Goal: Task Accomplishment & Management: Manage account settings

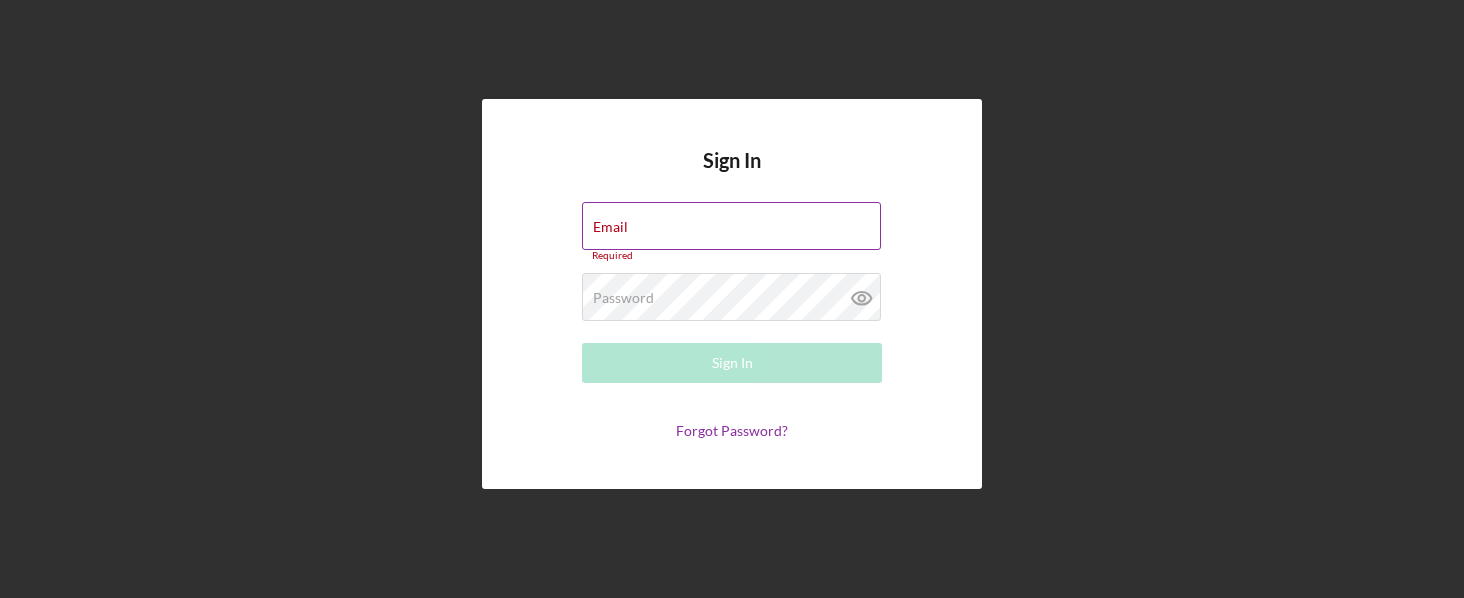
click at [694, 223] on div "Email Required" at bounding box center [732, 232] width 300 height 60
type input "[PERSON_NAME][EMAIL_ADDRESS][PERSON_NAME][DOMAIN_NAME]"
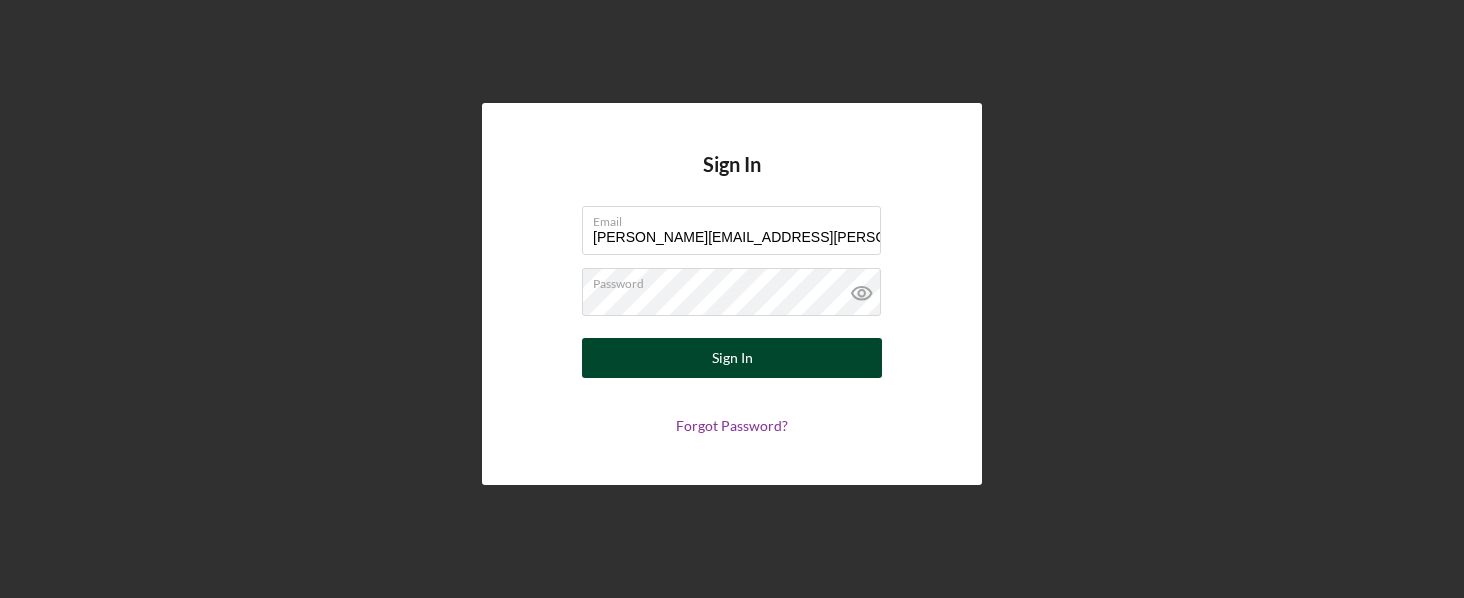
click at [729, 360] on div "Sign In" at bounding box center [732, 358] width 41 height 40
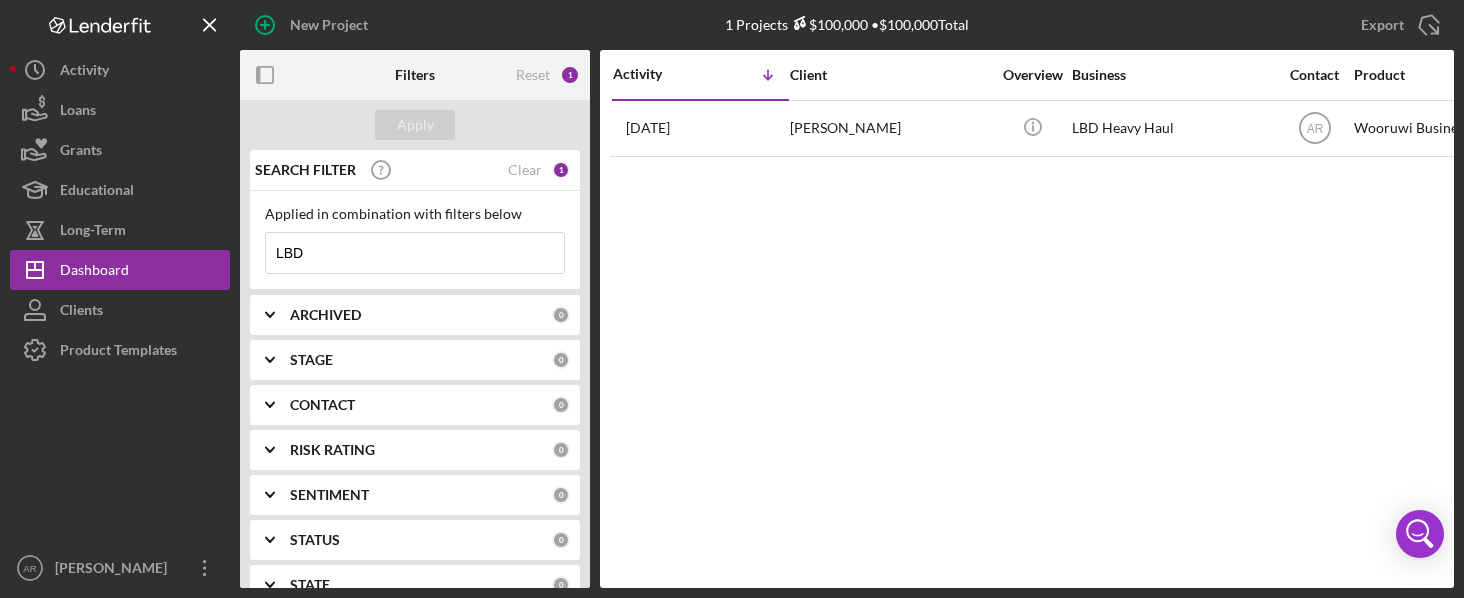
click at [413, 258] on input "LBD" at bounding box center [415, 253] width 298 height 40
click at [399, 259] on input "LBD" at bounding box center [415, 253] width 298 height 40
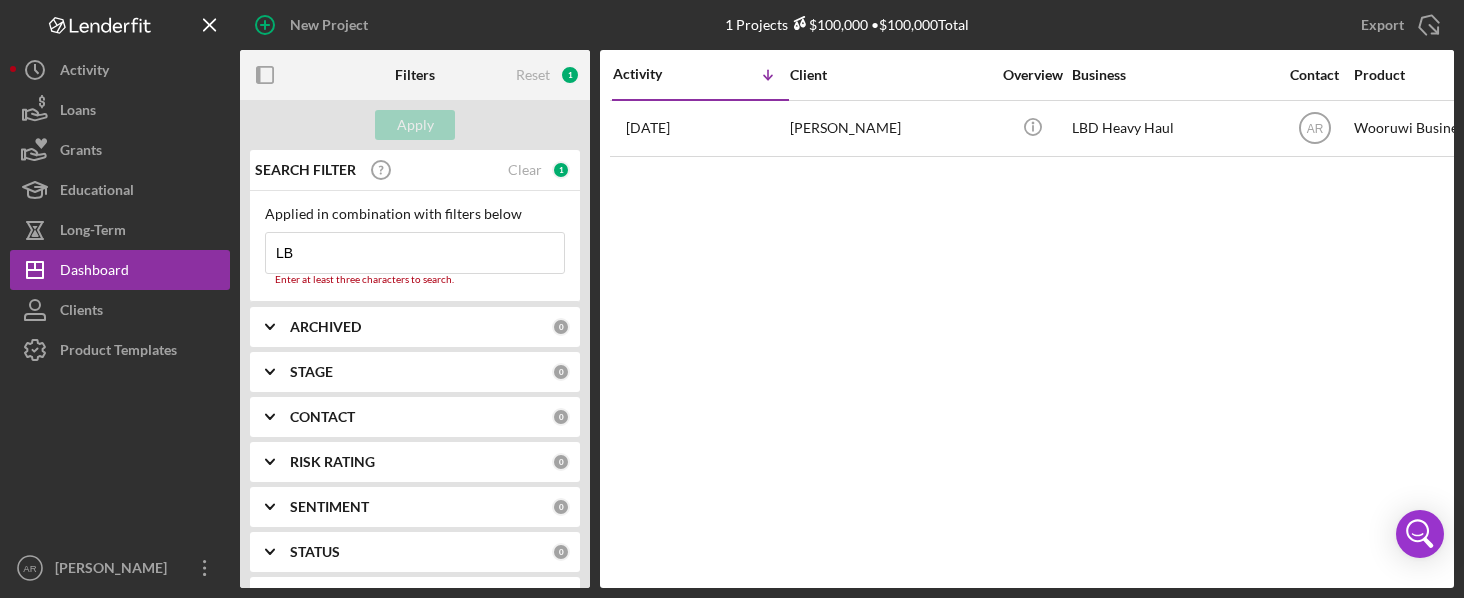
type input "L"
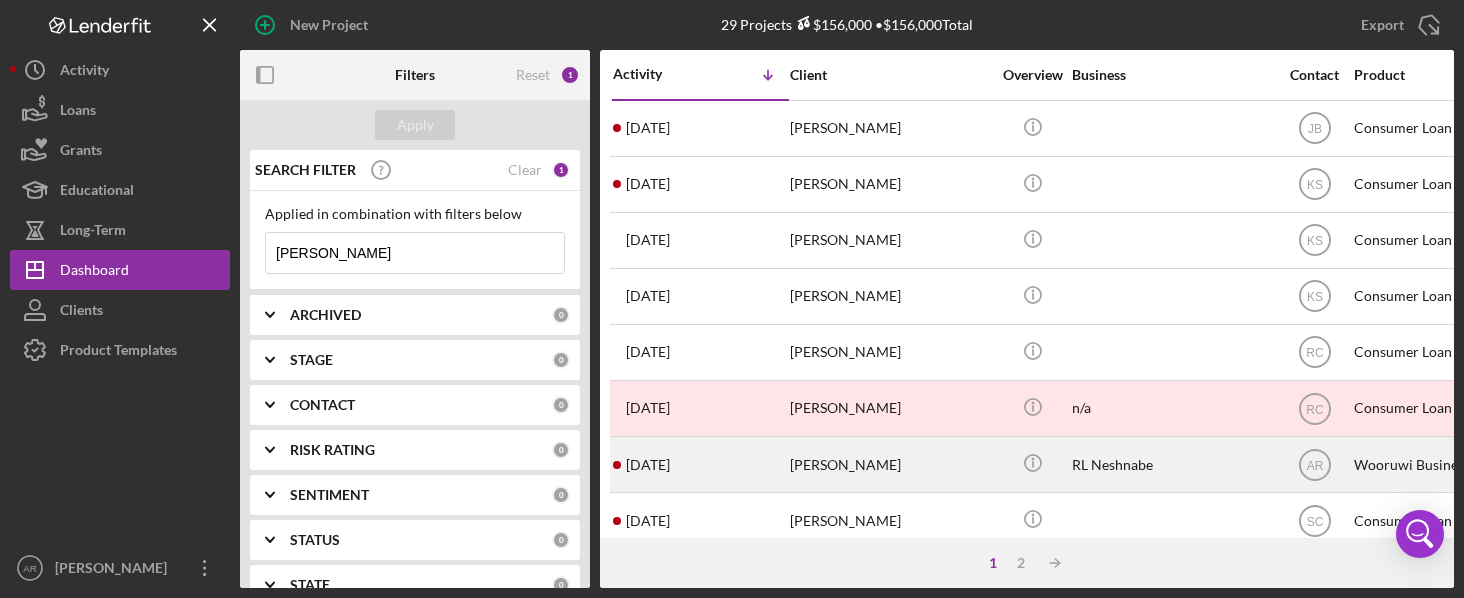
type input "[PERSON_NAME]"
click at [670, 458] on time "[DATE]" at bounding box center [648, 465] width 44 height 16
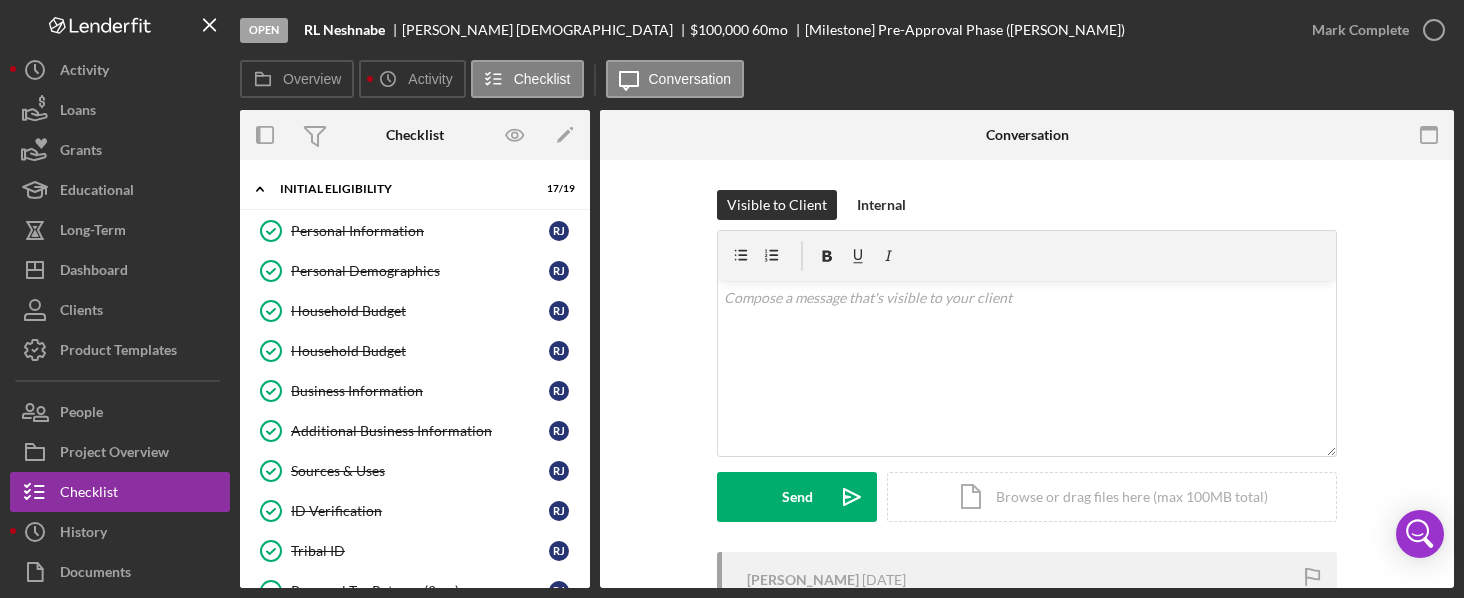
scroll to position [572, 0]
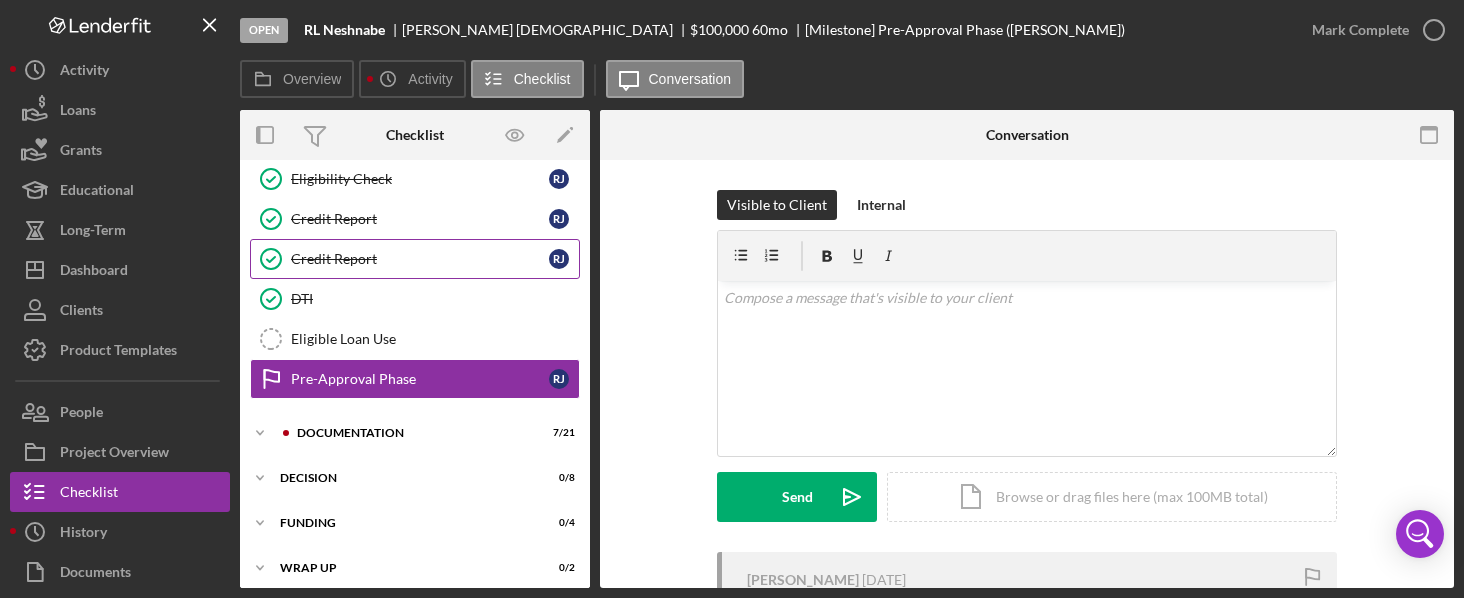
click at [339, 255] on div "Credit Report" at bounding box center [420, 259] width 258 height 16
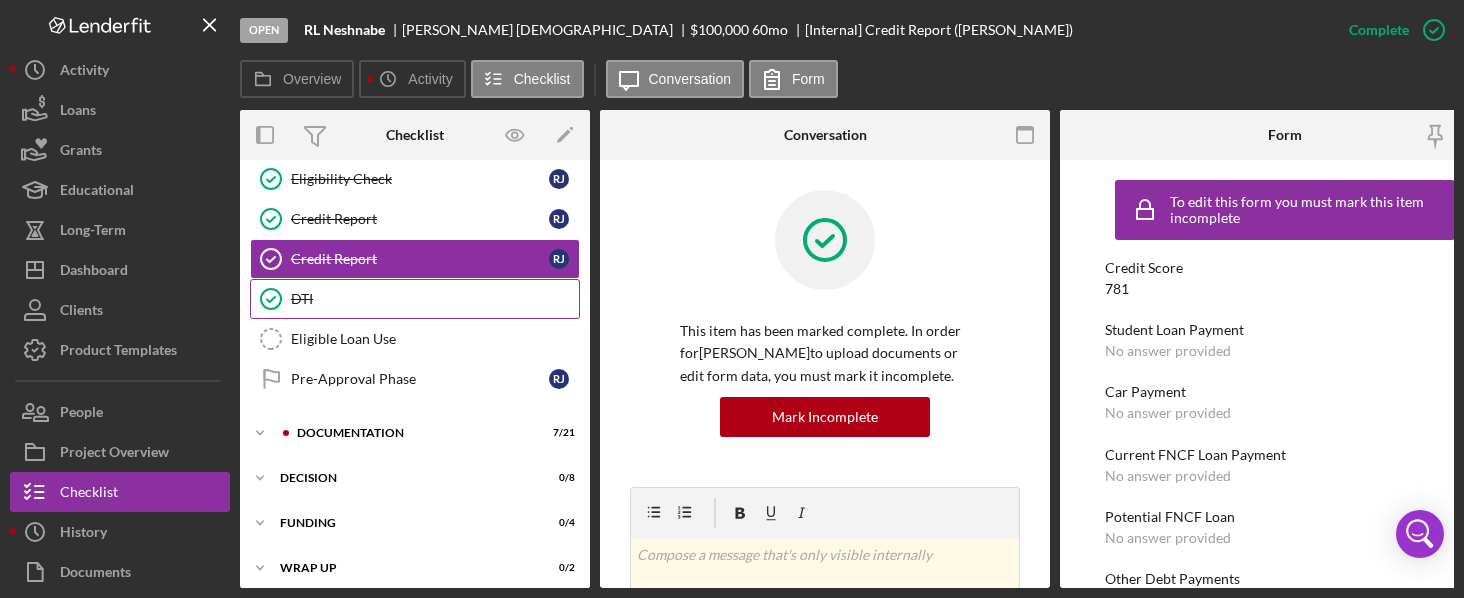
click at [304, 295] on div "DTI" at bounding box center [435, 299] width 288 height 16
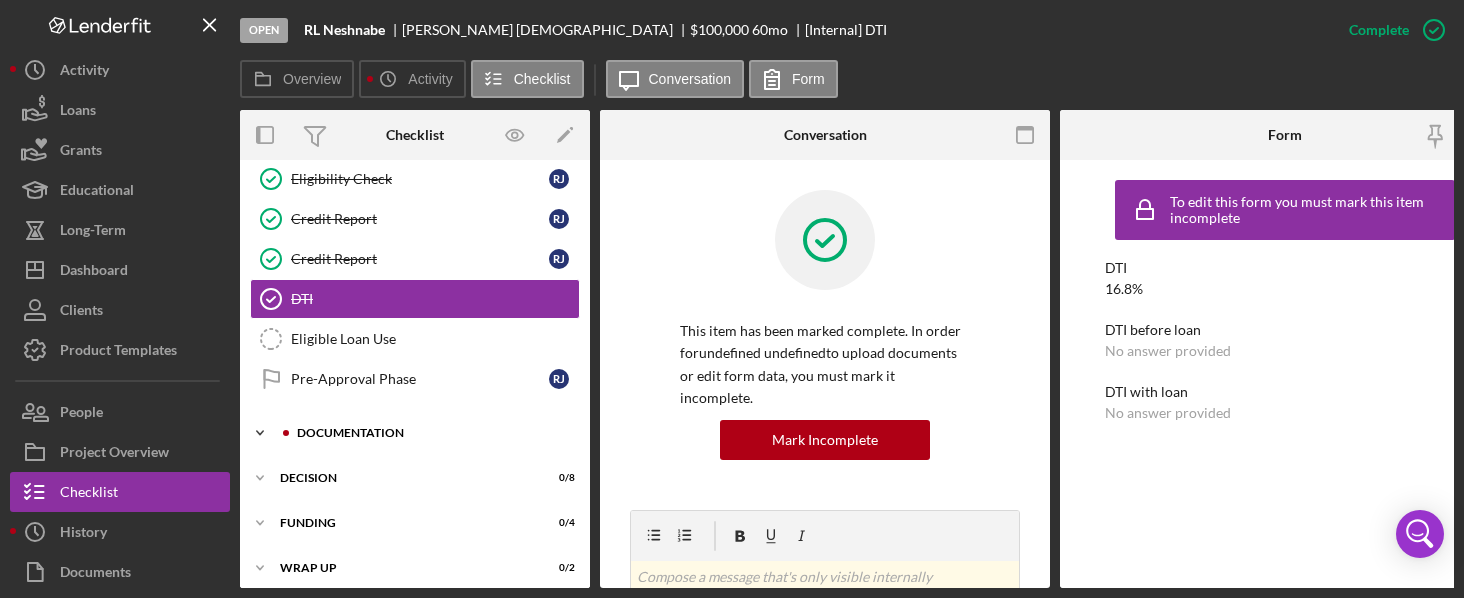
click at [332, 429] on div "Documentation" at bounding box center [431, 433] width 268 height 12
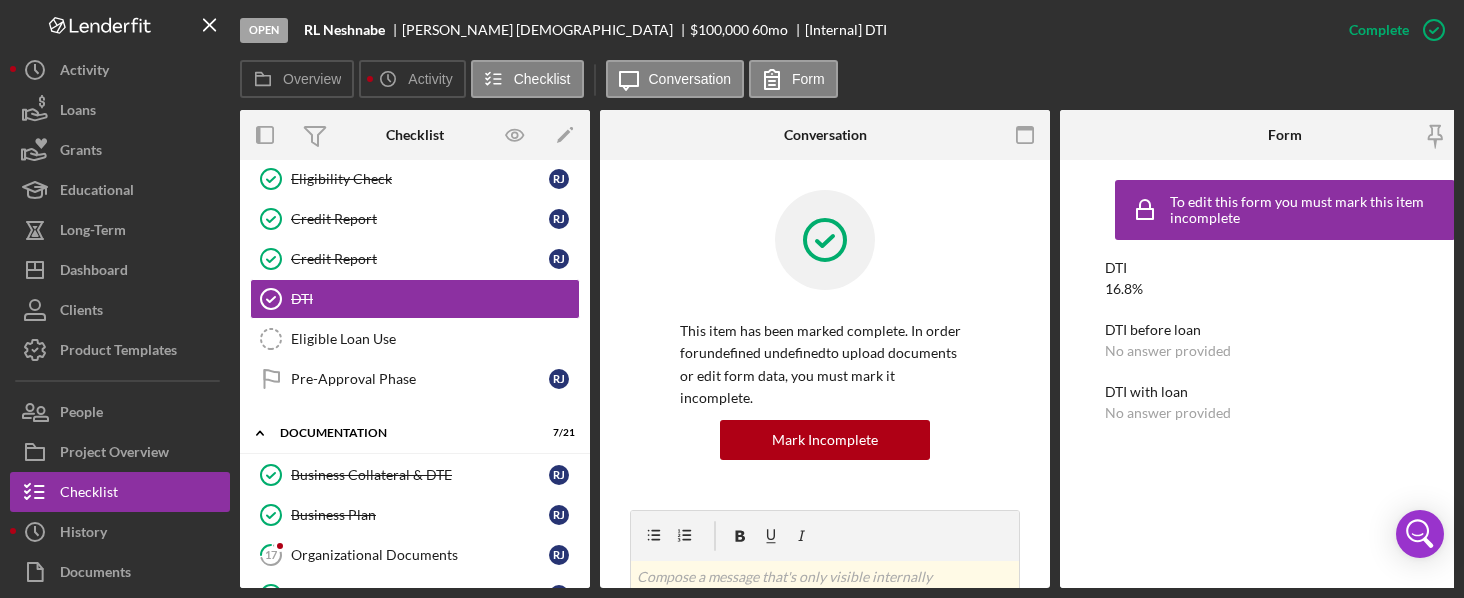
drag, startPoint x: 584, startPoint y: 318, endPoint x: 576, endPoint y: 352, distance: 34.9
click at [576, 352] on div "Personal Information Personal Information [PERSON_NAME] Personal Demographics P…" at bounding box center [415, 24] width 350 height 770
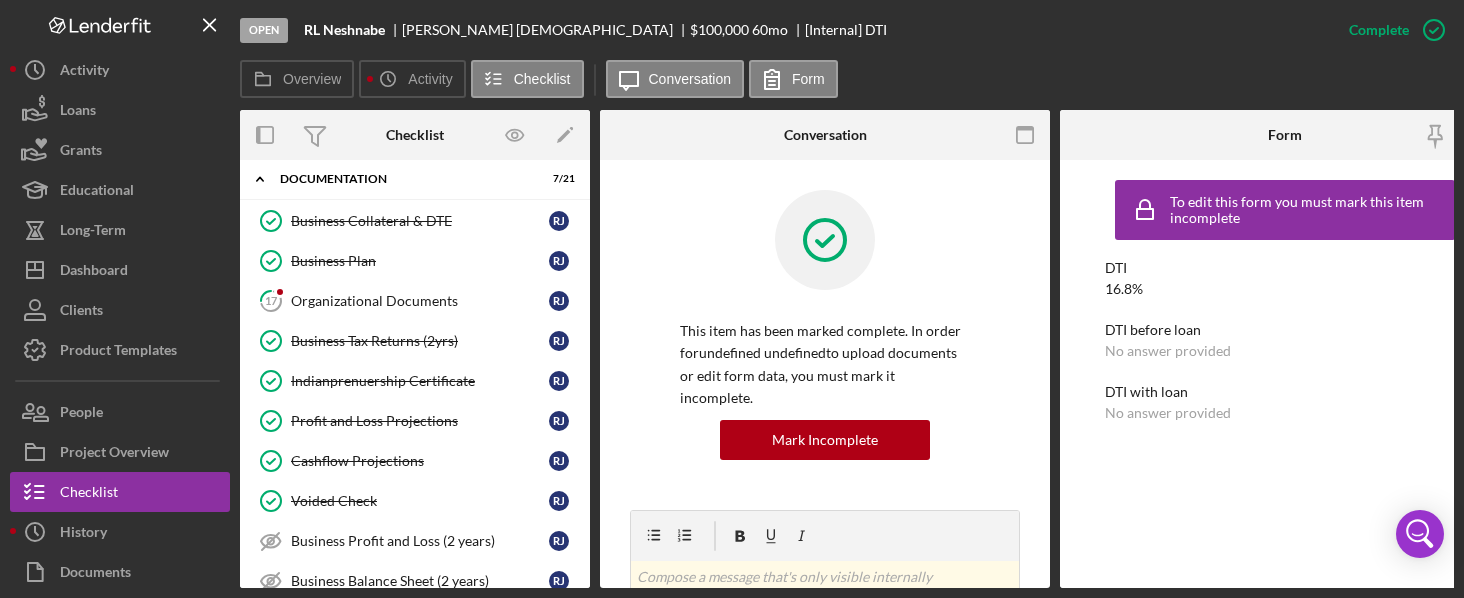
scroll to position [822, 0]
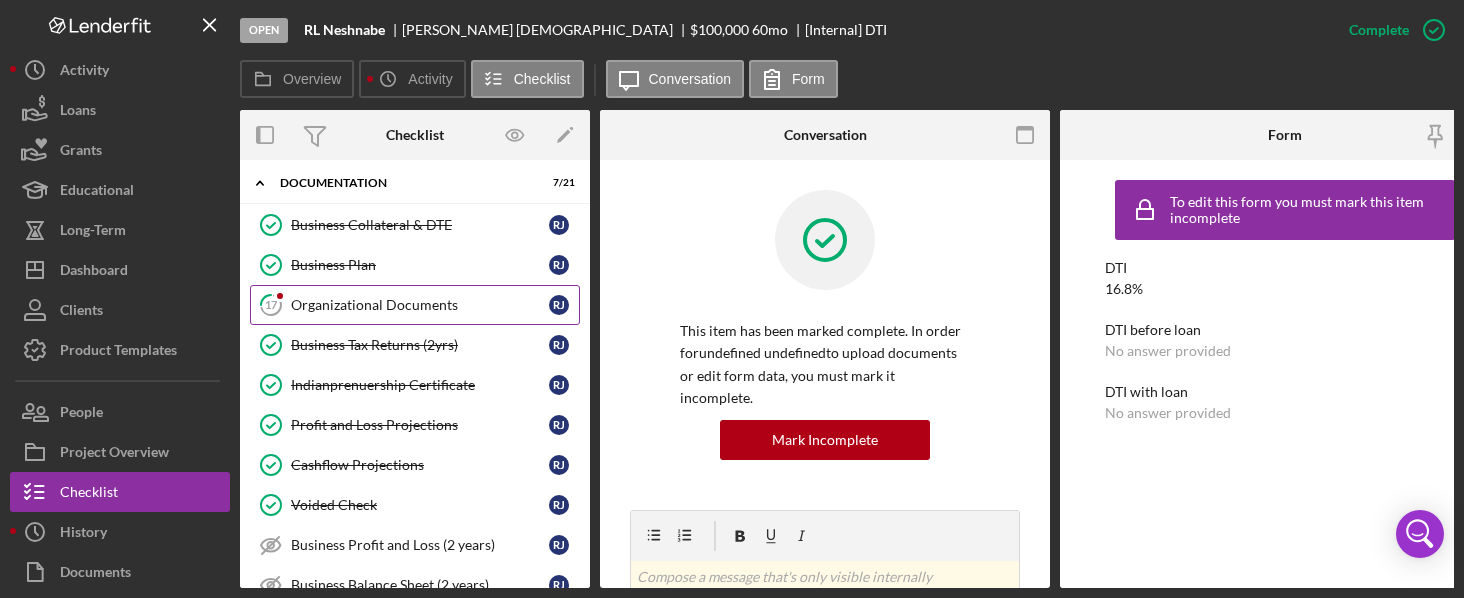
click at [360, 301] on div "Organizational Documents" at bounding box center [420, 305] width 258 height 16
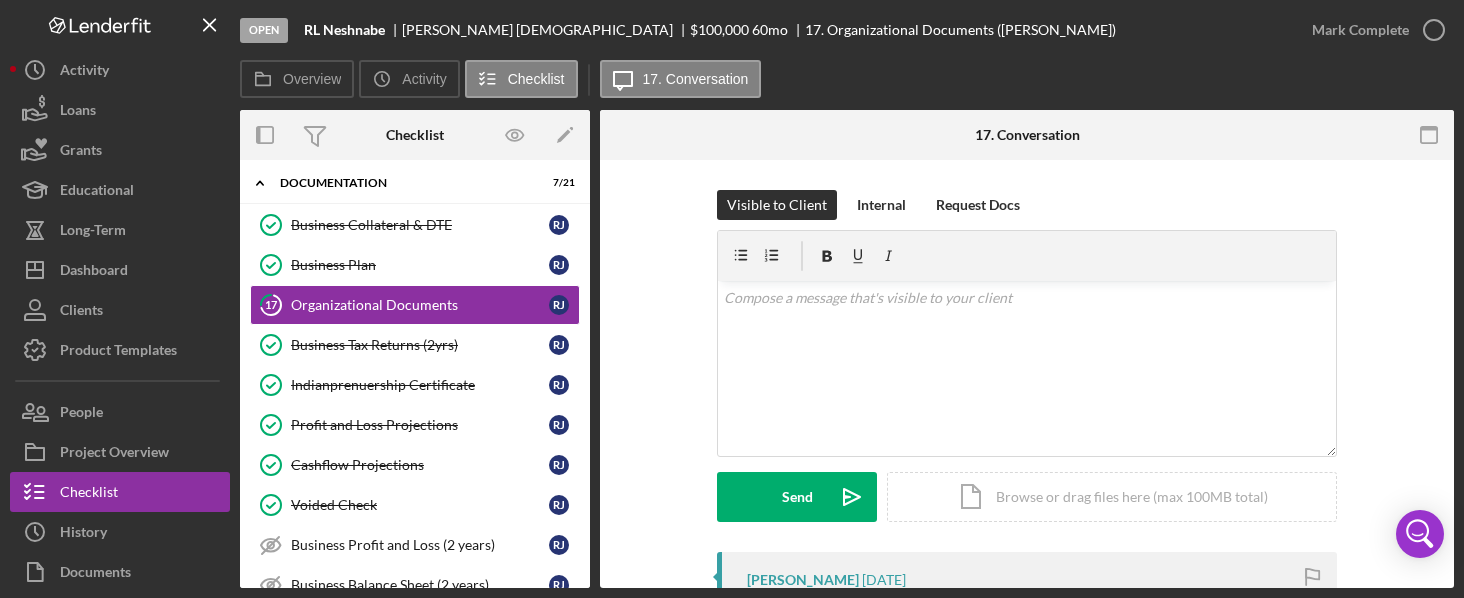
drag, startPoint x: 1447, startPoint y: 202, endPoint x: 1456, endPoint y: 233, distance: 32.3
click at [1456, 233] on div "Open RL Neshnabe [PERSON_NAME] $100,000 $100,000 60 mo 17. Organizational Docum…" at bounding box center [732, 299] width 1464 height 598
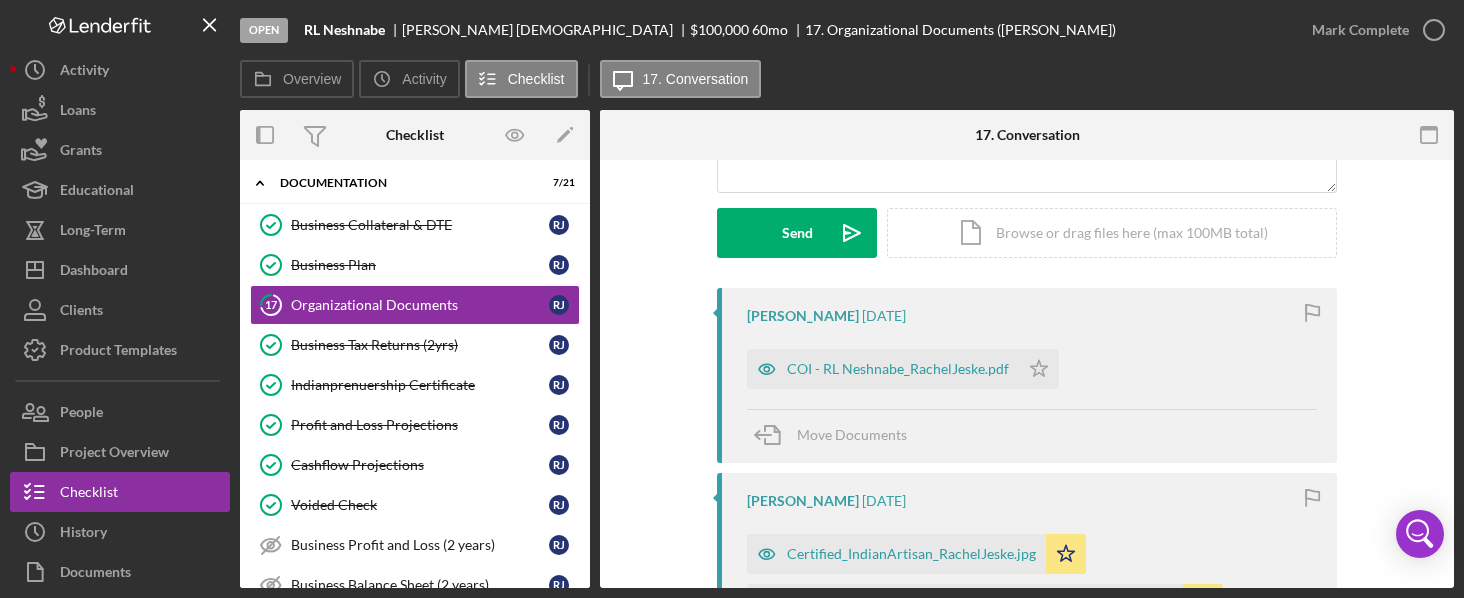
scroll to position [267, 0]
click at [869, 360] on div "COI - RL Neshnabe_RachelJeske.pdf" at bounding box center [898, 366] width 222 height 16
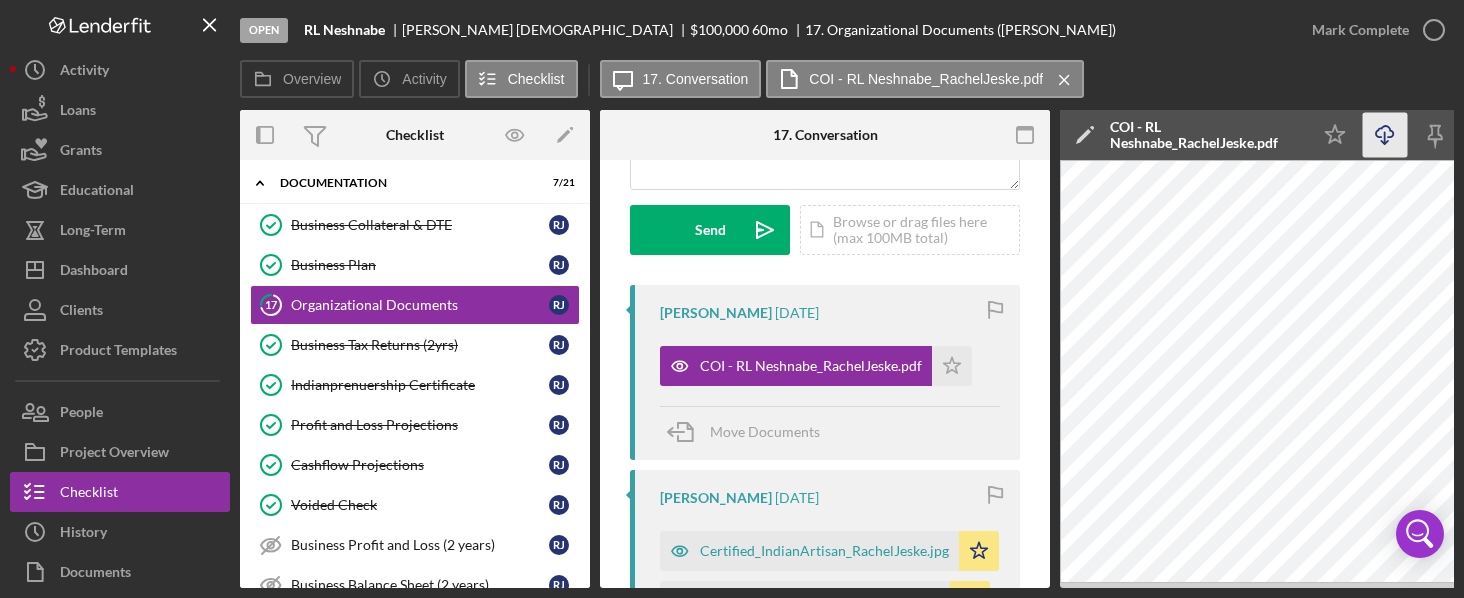
click at [1374, 129] on icon "Icon/Download" at bounding box center [1385, 135] width 45 height 45
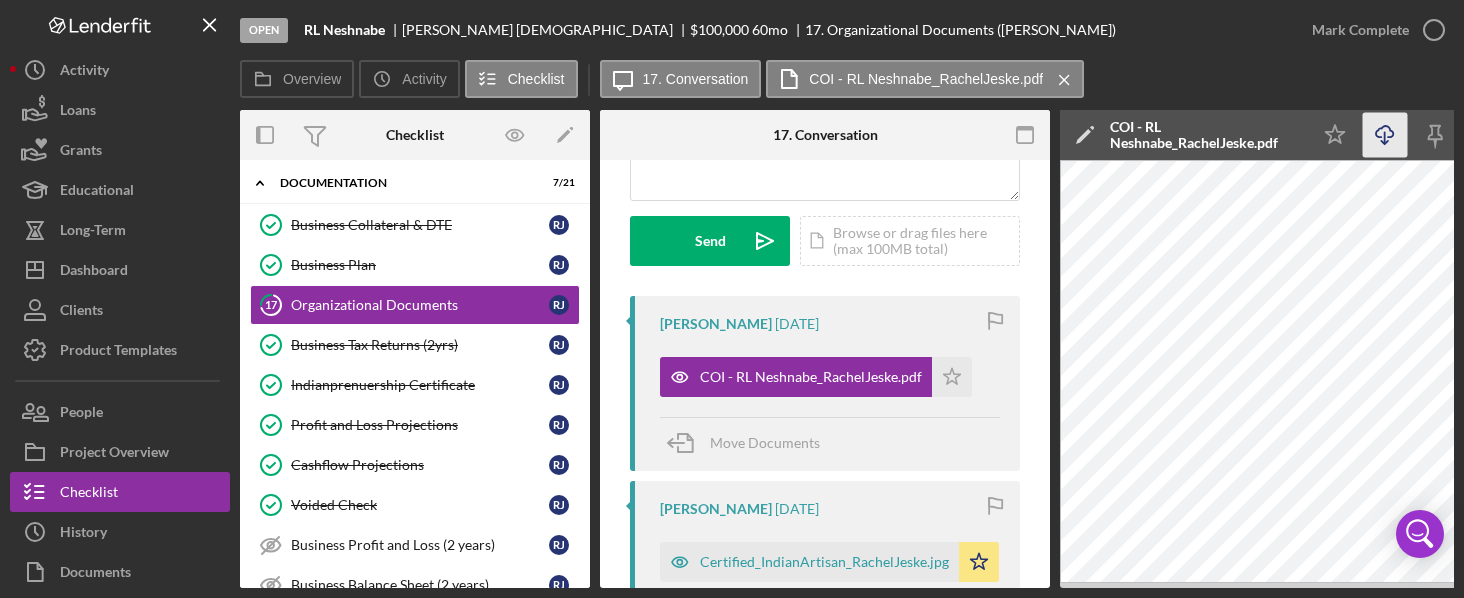
scroll to position [248, 0]
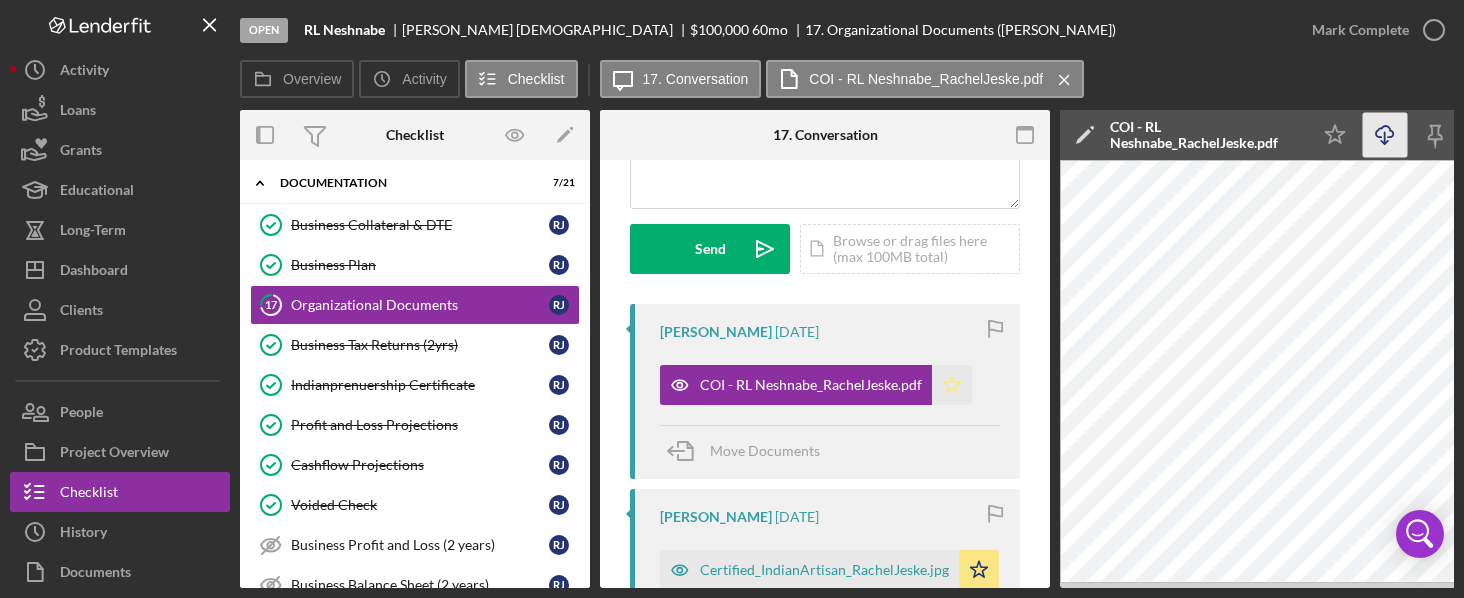
click at [950, 386] on icon "Icon/Star" at bounding box center [952, 385] width 40 height 40
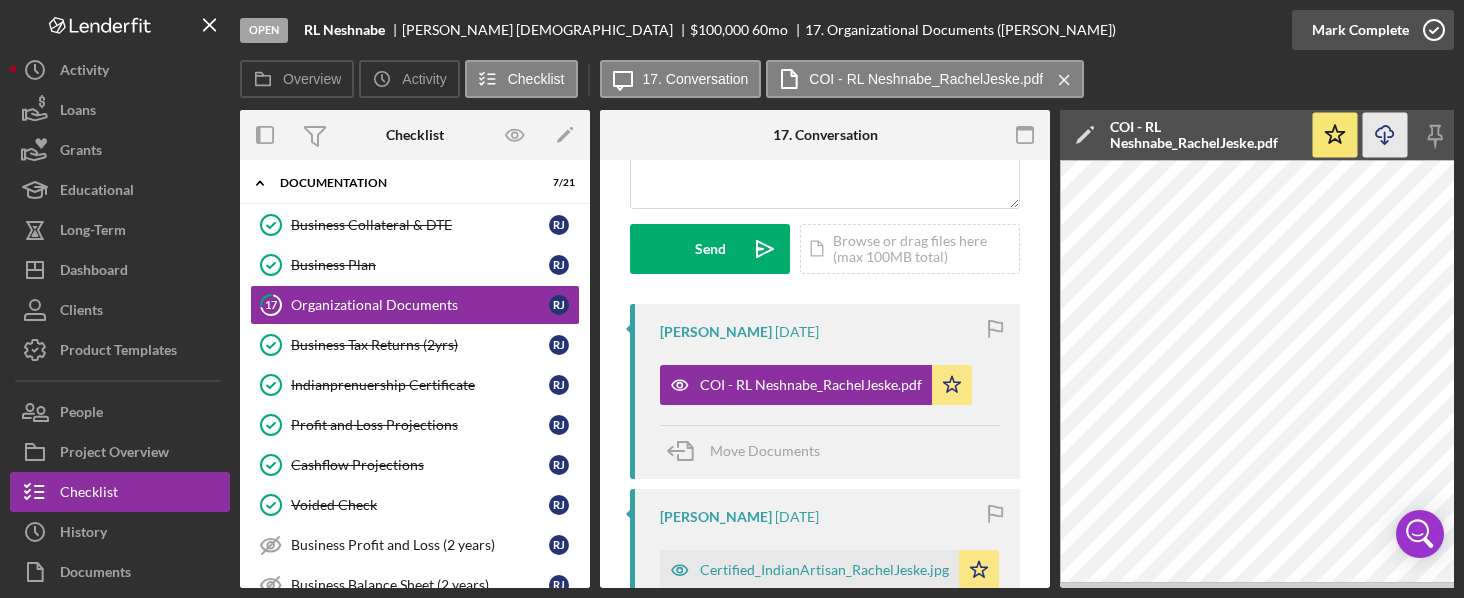
click at [1437, 24] on icon "button" at bounding box center [1434, 30] width 50 height 50
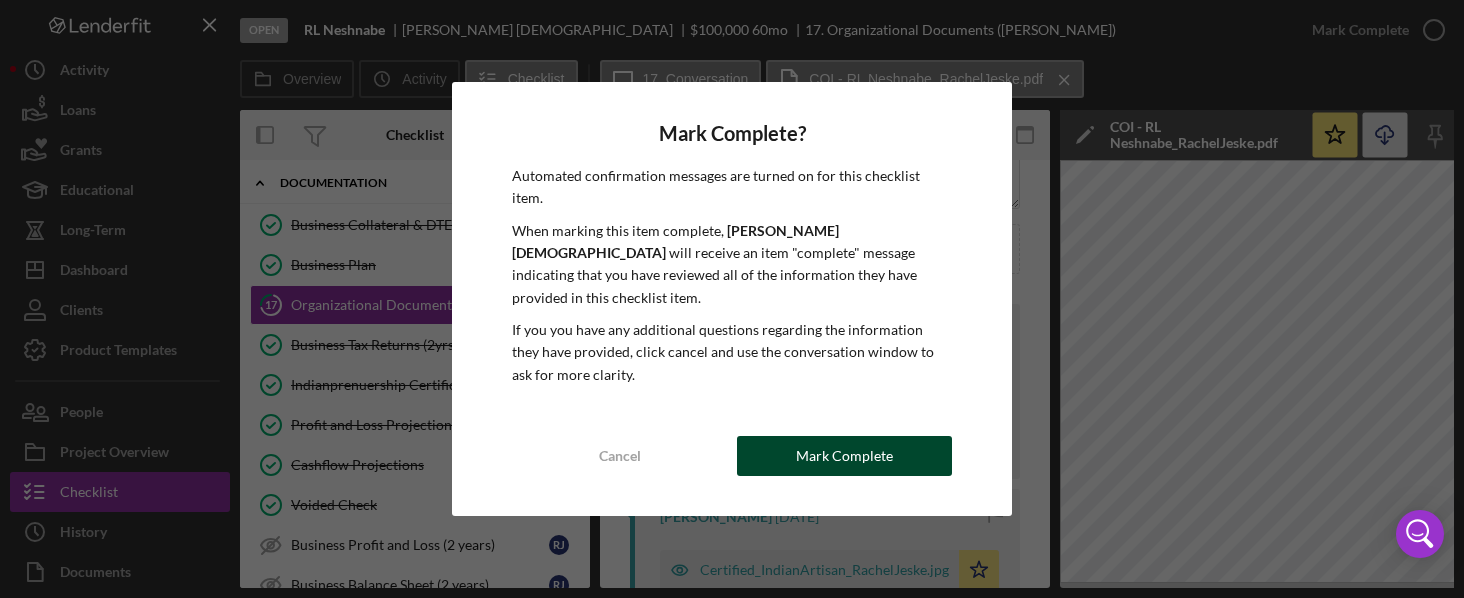
click at [830, 436] on div "Mark Complete" at bounding box center [844, 456] width 97 height 40
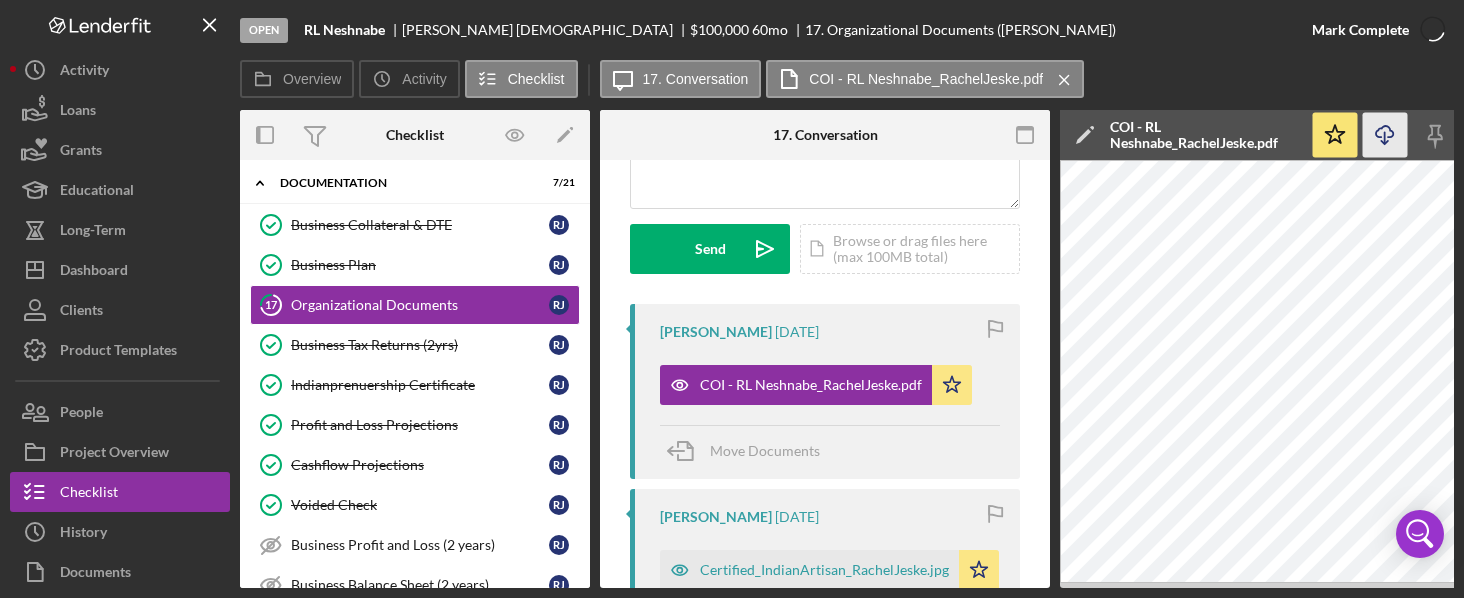
scroll to position [545, 0]
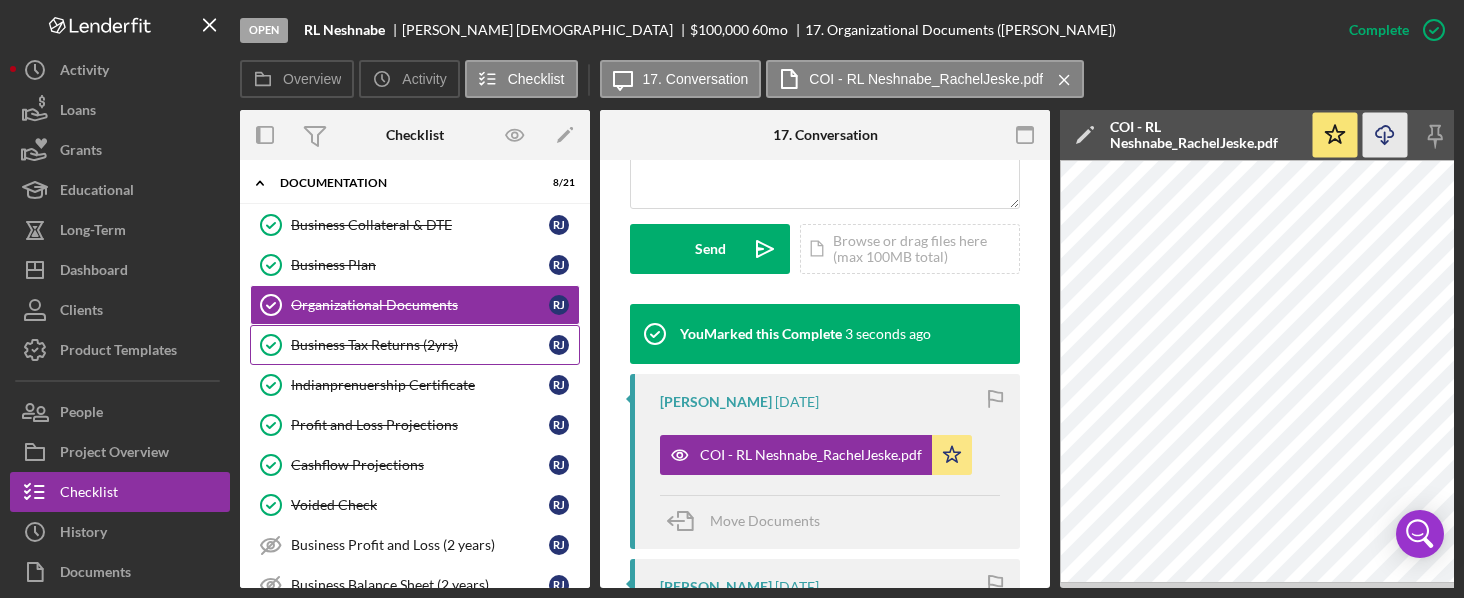
click at [384, 337] on div "Business Tax Returns (2yrs)" at bounding box center [420, 345] width 258 height 16
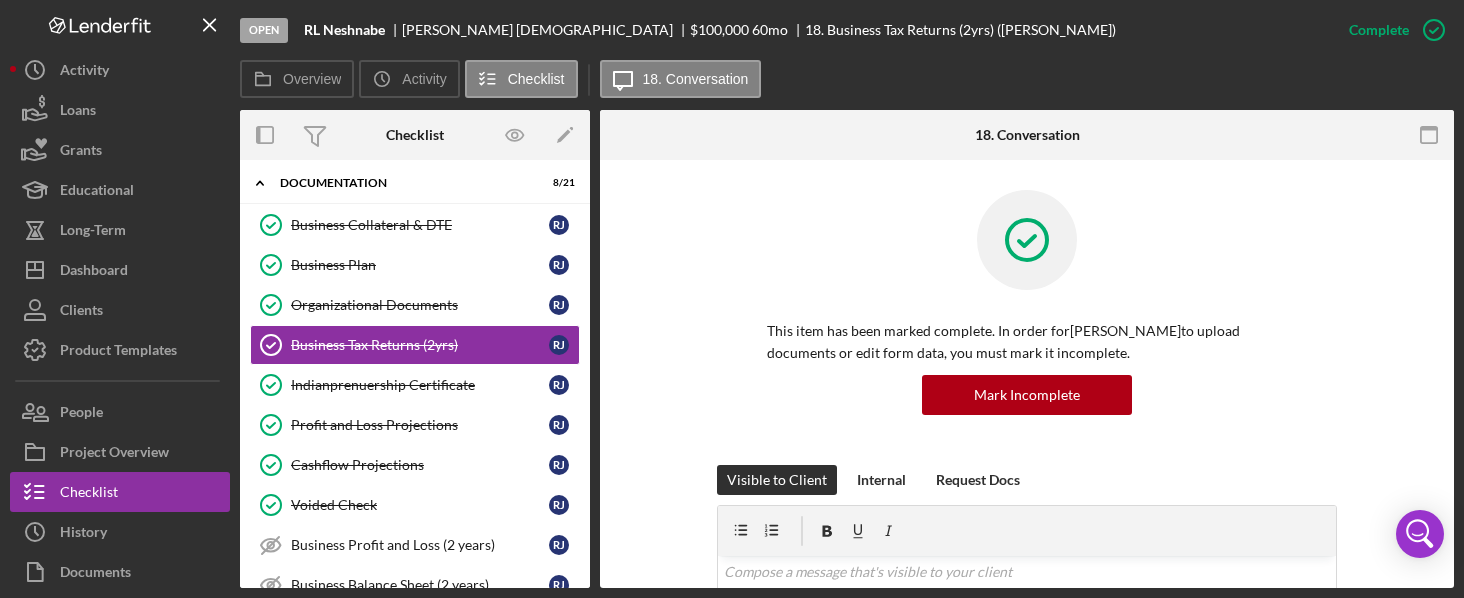
drag, startPoint x: 1448, startPoint y: 252, endPoint x: 1448, endPoint y: 293, distance: 41.0
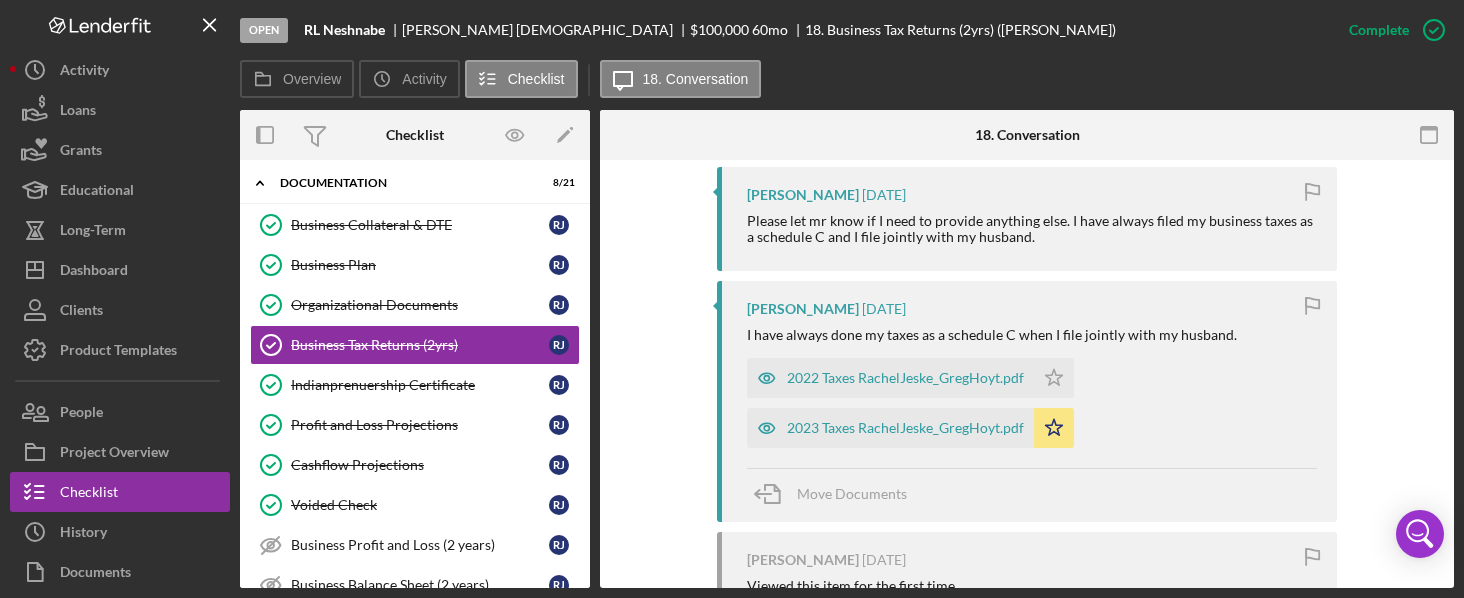
scroll to position [843, 0]
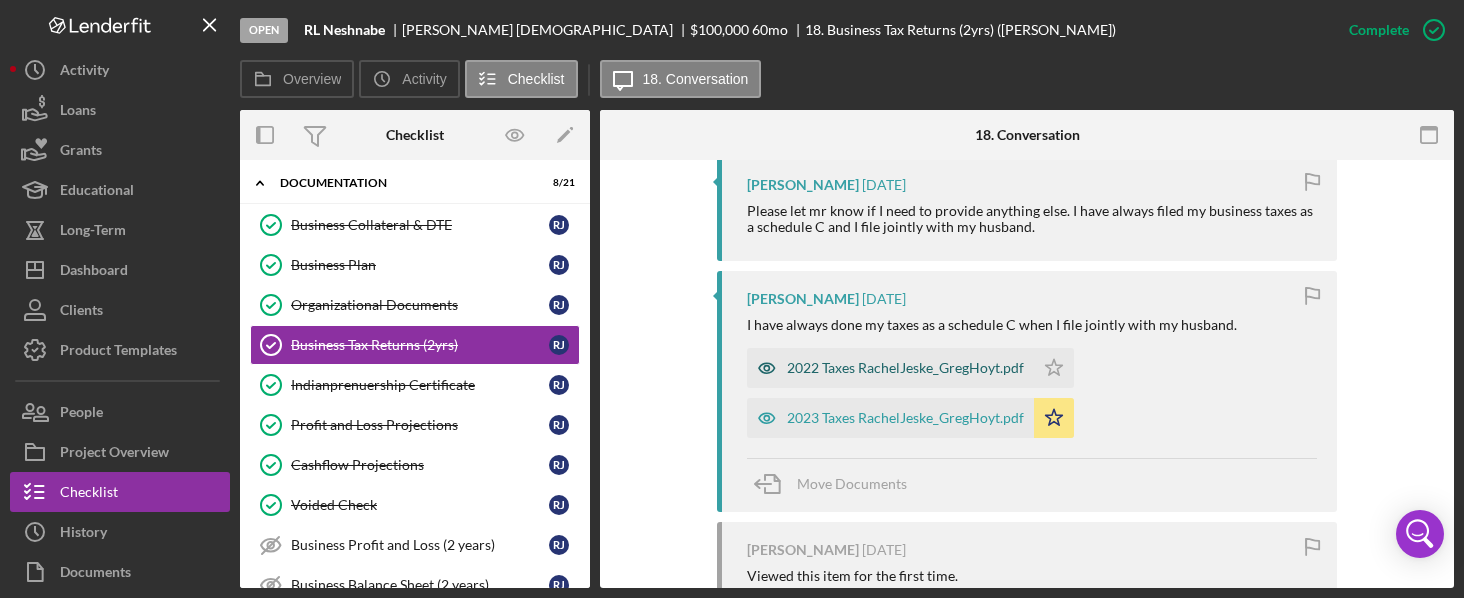
click at [926, 370] on div "2022 Taxes RachelJeske_GregHoyt.pdf" at bounding box center [905, 368] width 237 height 16
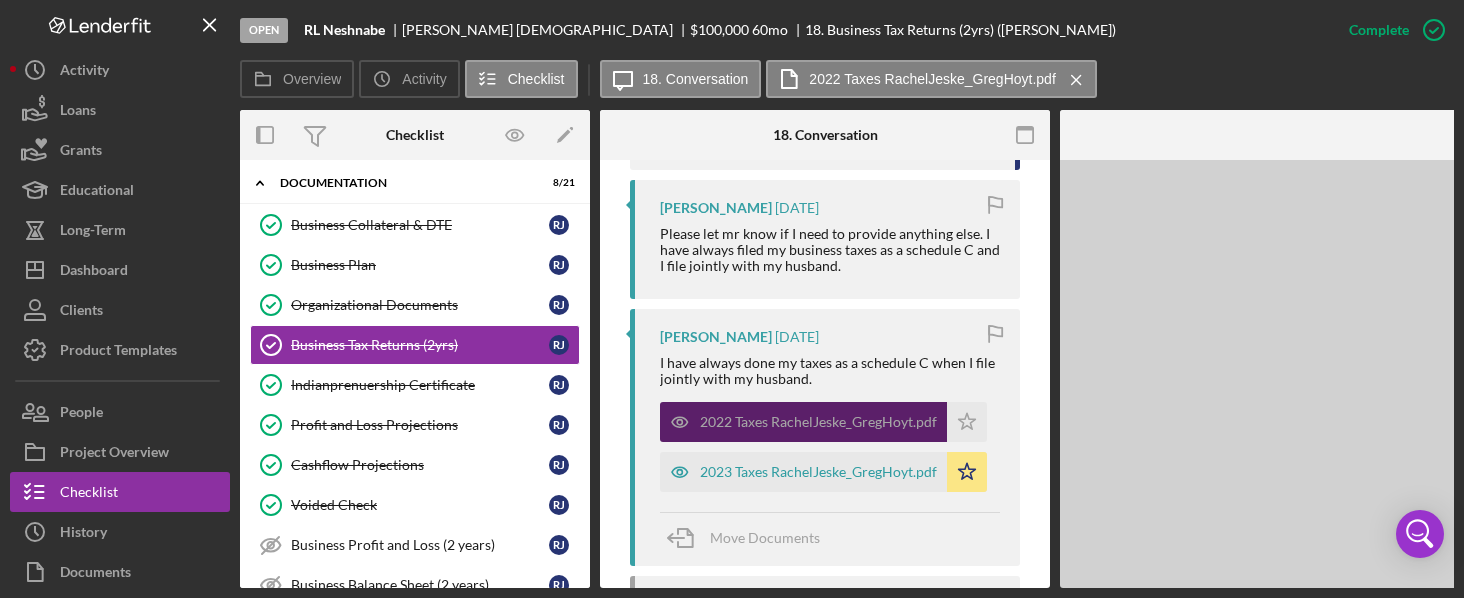
scroll to position [865, 0]
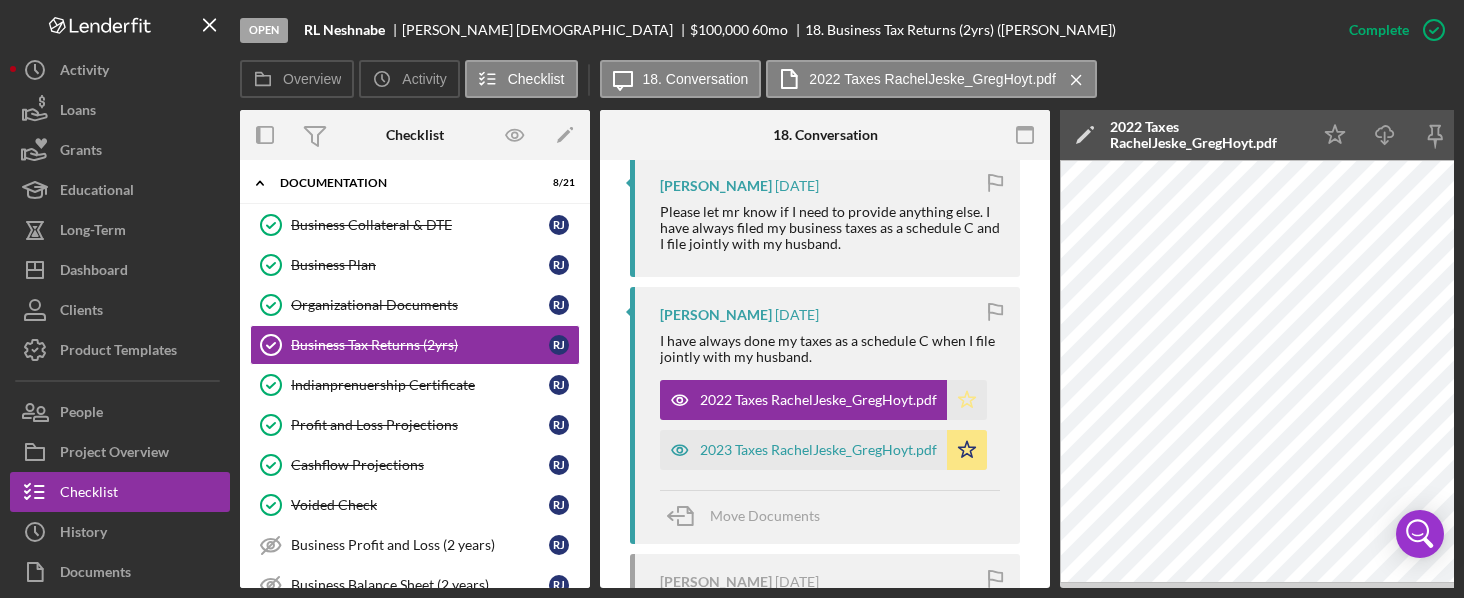
click at [967, 397] on icon "Icon/Star" at bounding box center [967, 400] width 40 height 40
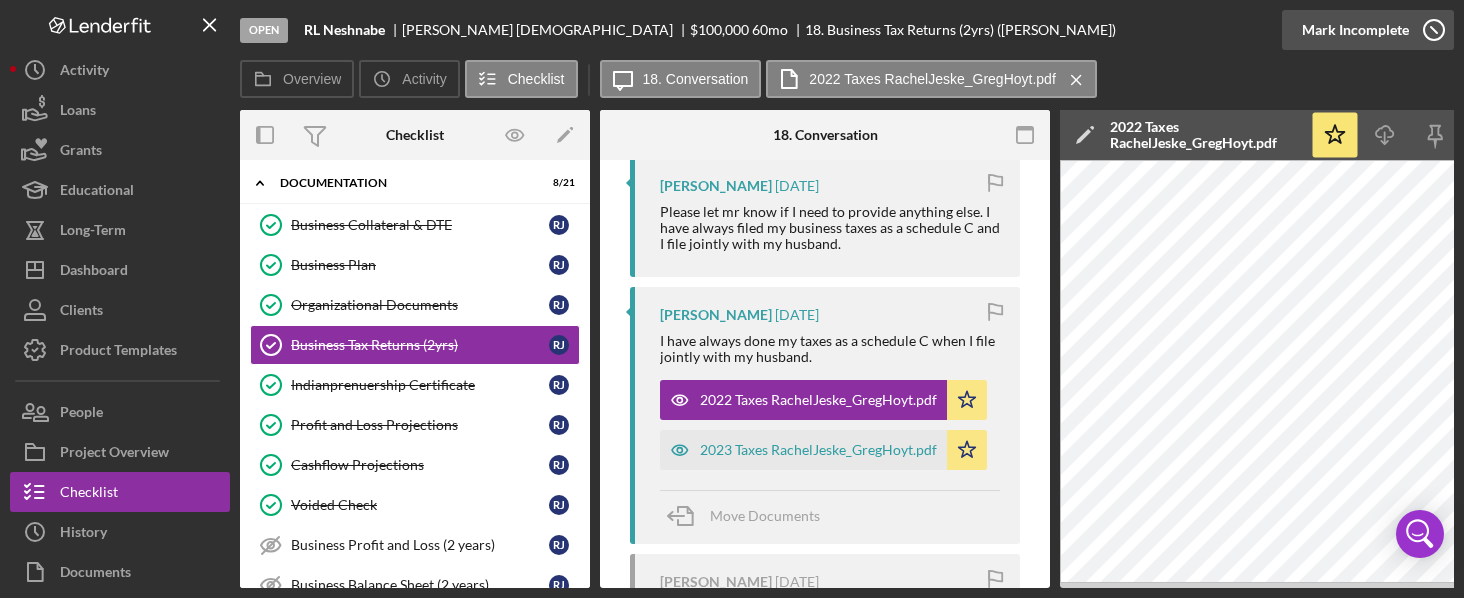
click at [1433, 23] on icon "button" at bounding box center [1434, 30] width 50 height 50
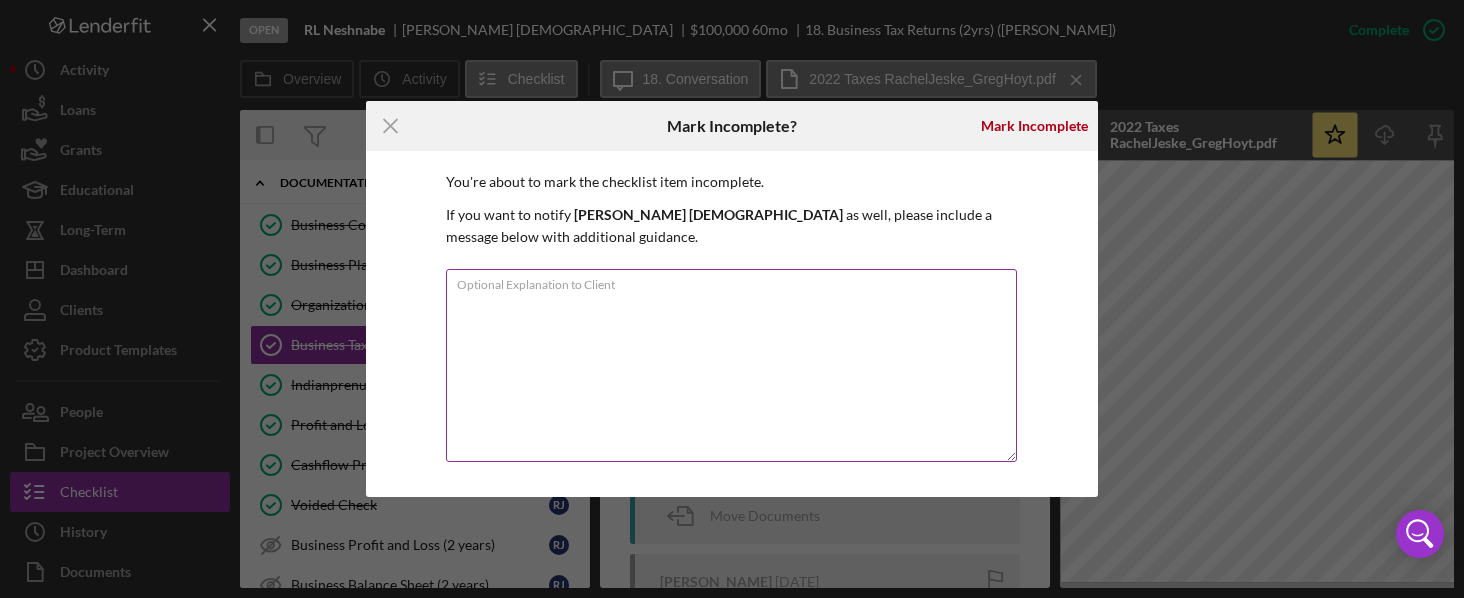
click at [617, 306] on textarea "Optional Explanation to Client" at bounding box center [731, 365] width 571 height 193
type textarea "please upload 2024 taxes"
click at [394, 128] on icon "Icon/Menu Close" at bounding box center [391, 126] width 50 height 50
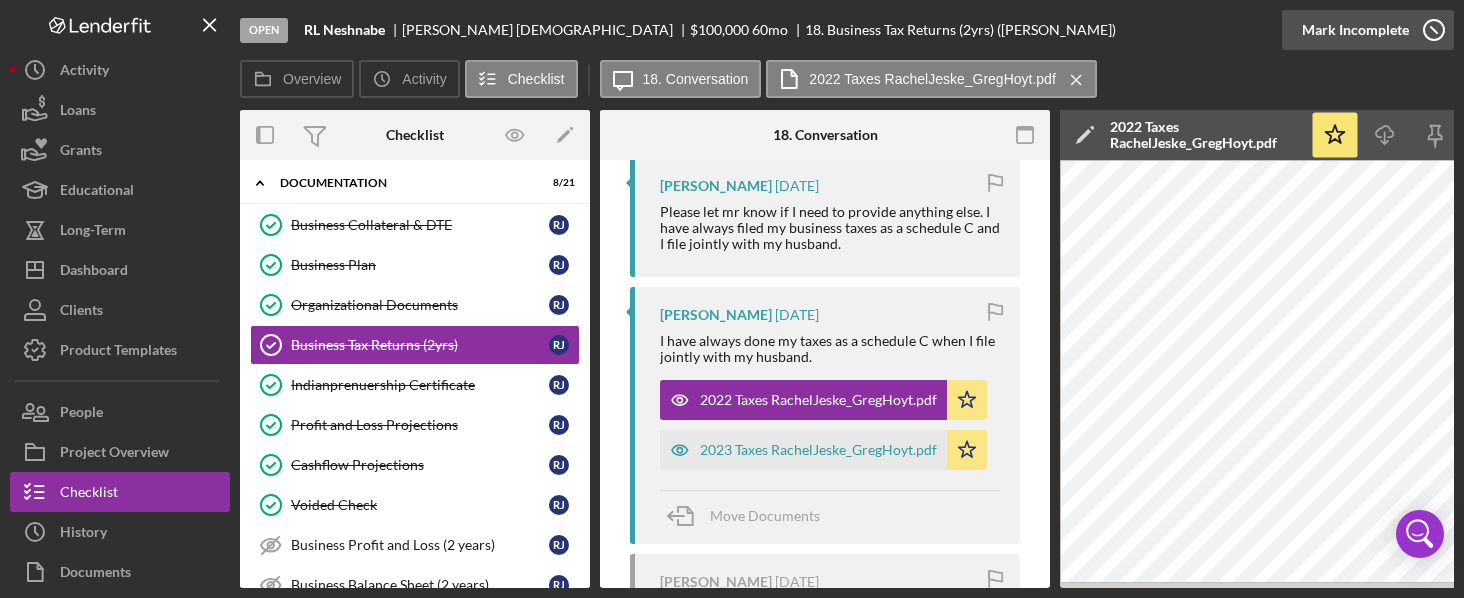
click at [1438, 32] on icon "button" at bounding box center [1434, 30] width 50 height 50
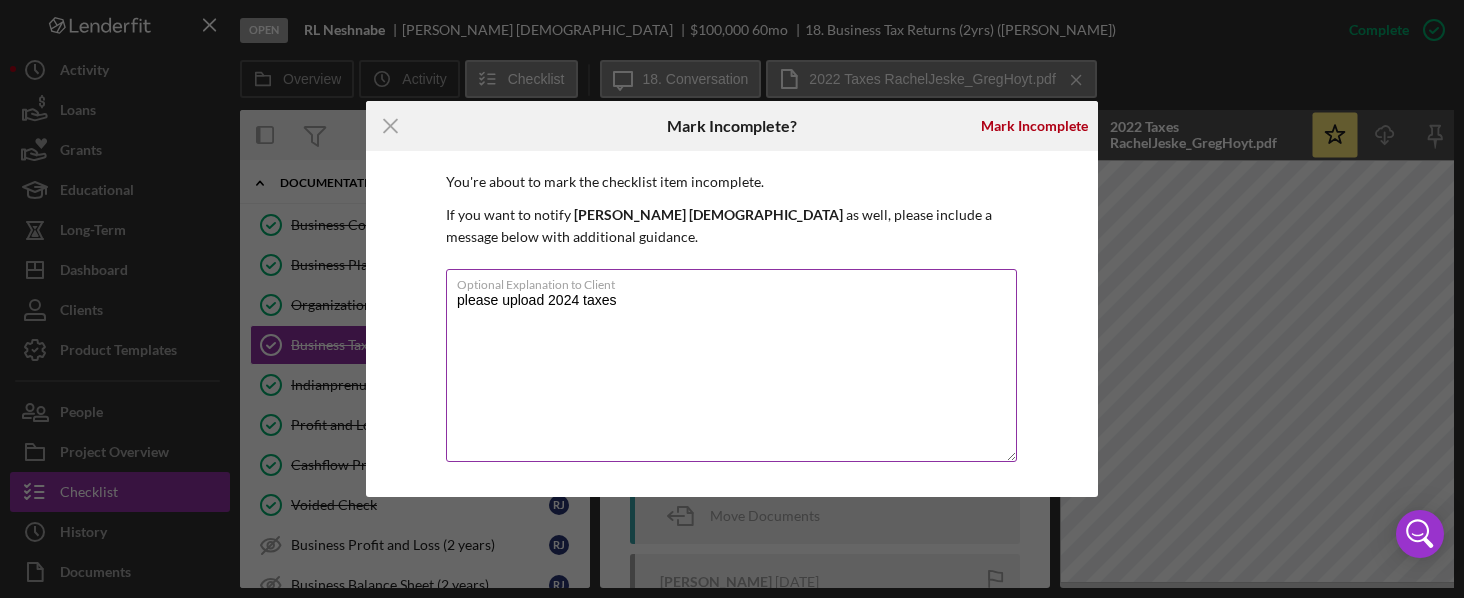
click at [735, 304] on textarea "please upload 2024 taxes" at bounding box center [731, 365] width 571 height 193
click at [1030, 127] on div "Mark Incomplete" at bounding box center [1034, 126] width 107 height 40
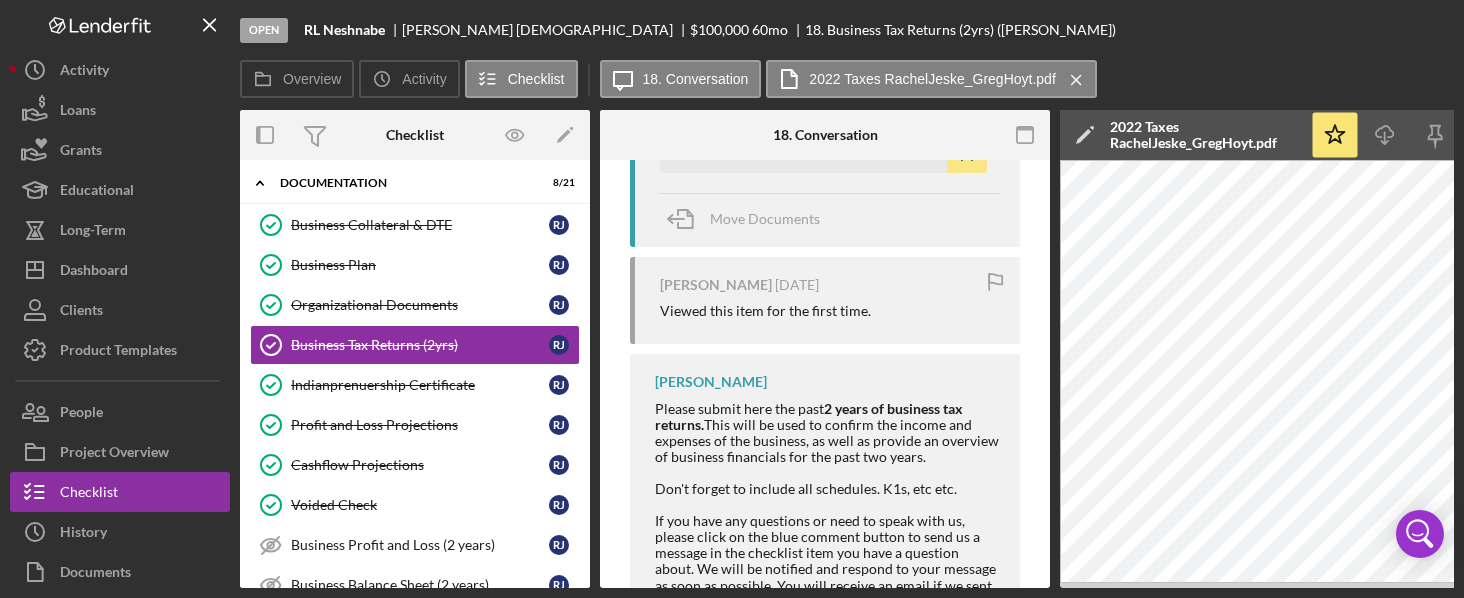
scroll to position [668, 0]
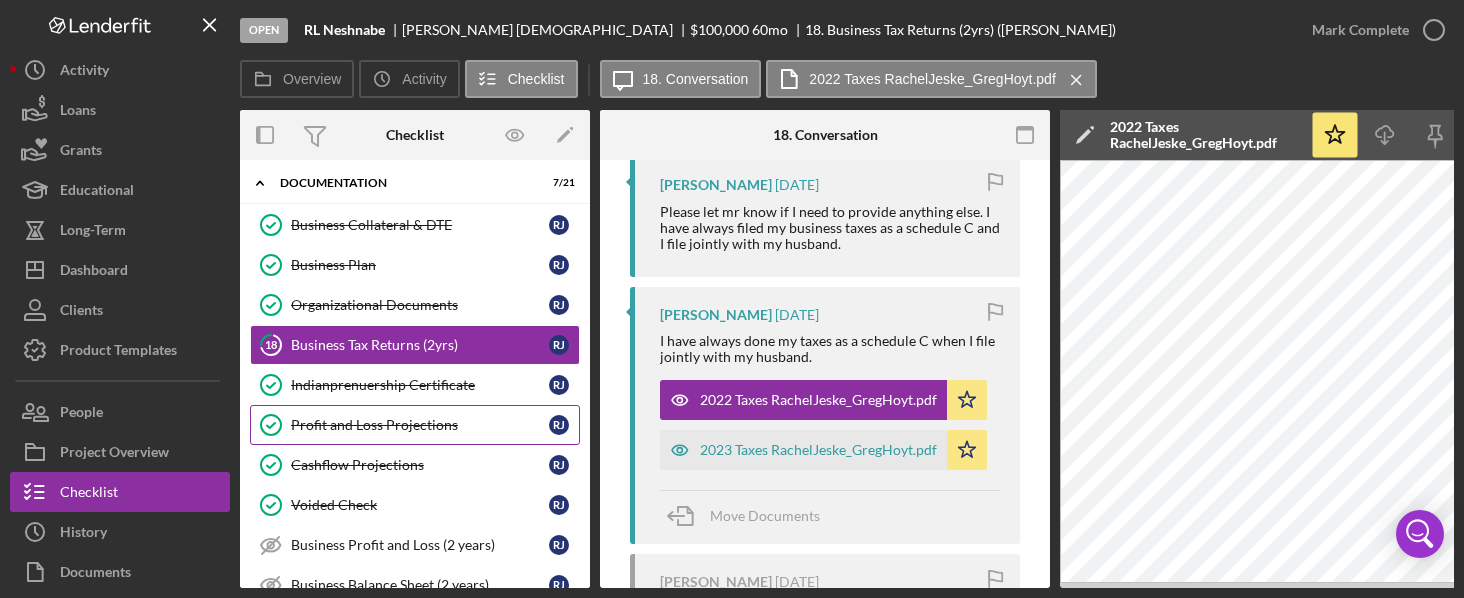
click at [347, 417] on div "Profit and Loss Projections" at bounding box center [420, 425] width 258 height 16
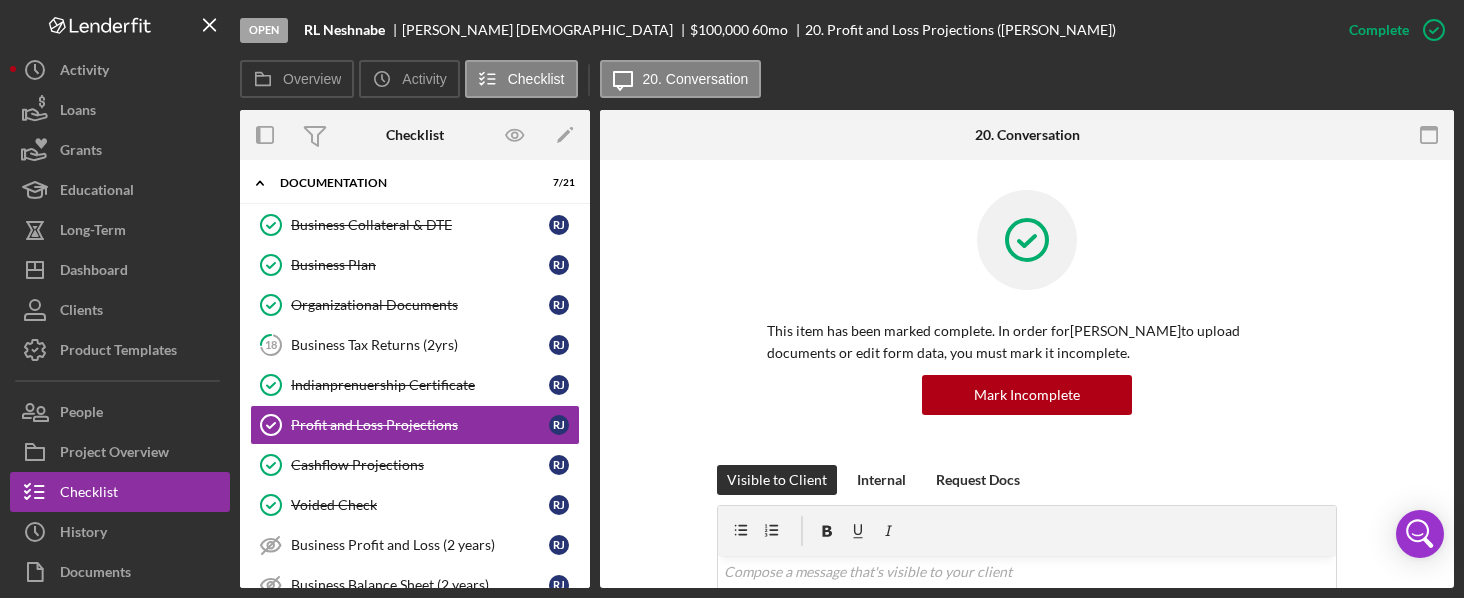
drag, startPoint x: 1447, startPoint y: 196, endPoint x: 1458, endPoint y: 237, distance: 42.4
click at [1458, 237] on div "Open RL Neshnabe [PERSON_NAME] $100,000 $100,000 60 mo 20. Profit and Loss Proj…" at bounding box center [732, 299] width 1464 height 598
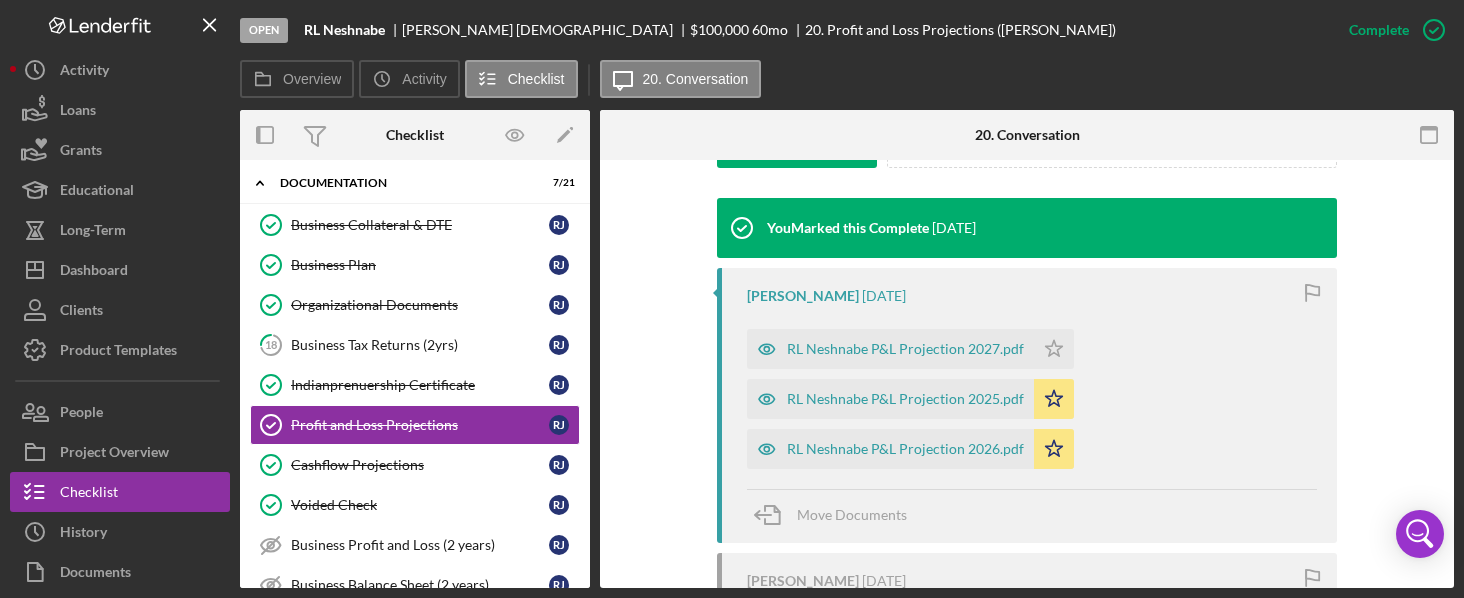
scroll to position [638, 0]
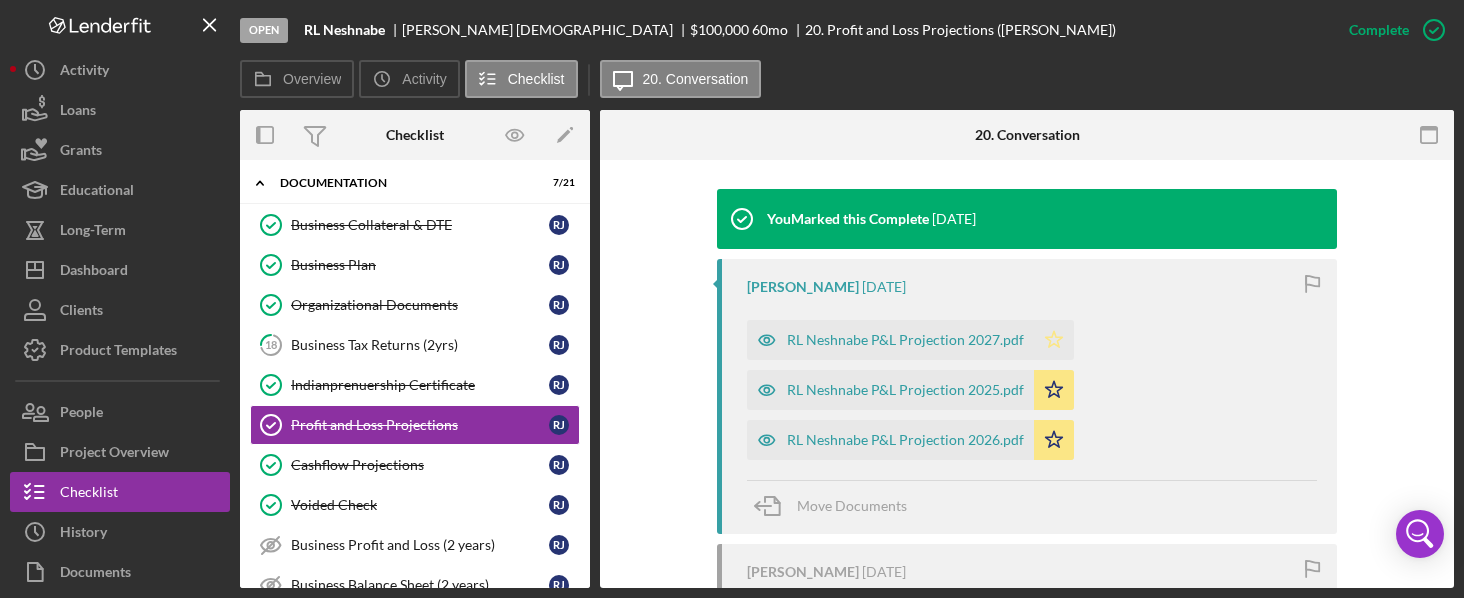
click at [1053, 338] on polygon "button" at bounding box center [1054, 339] width 17 height 16
click at [341, 460] on div "Cashflow Projections" at bounding box center [420, 465] width 258 height 16
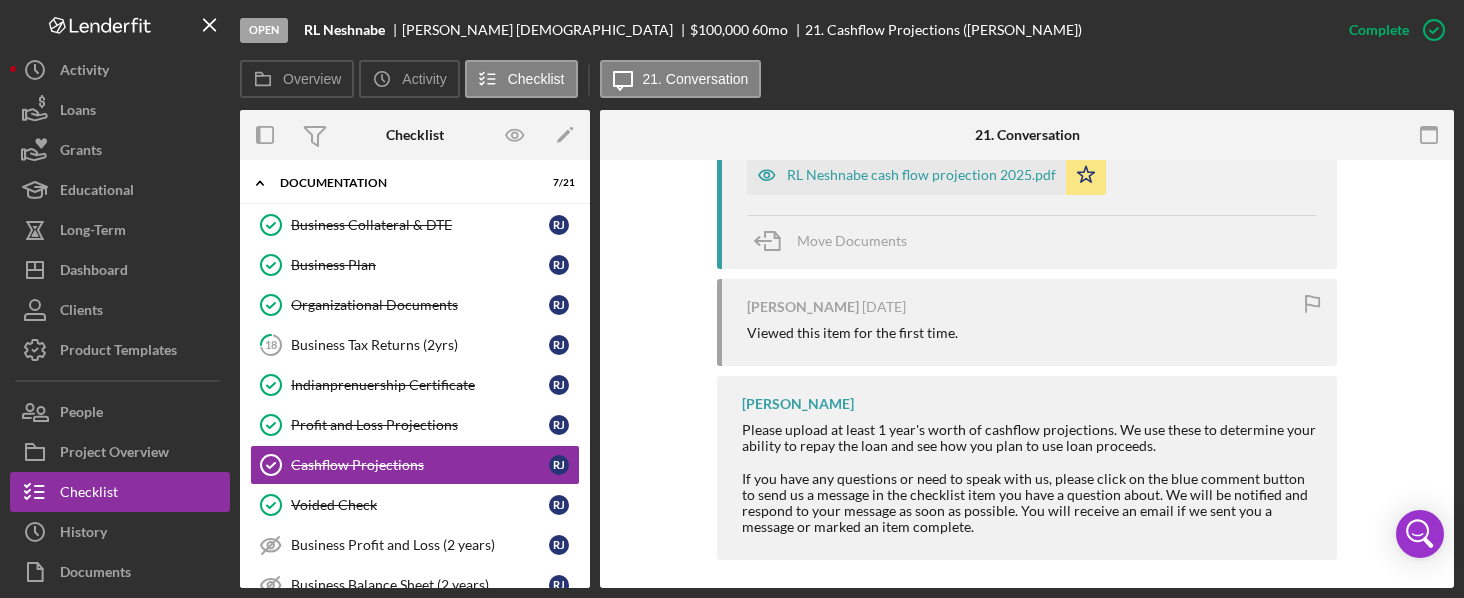
scroll to position [807, 0]
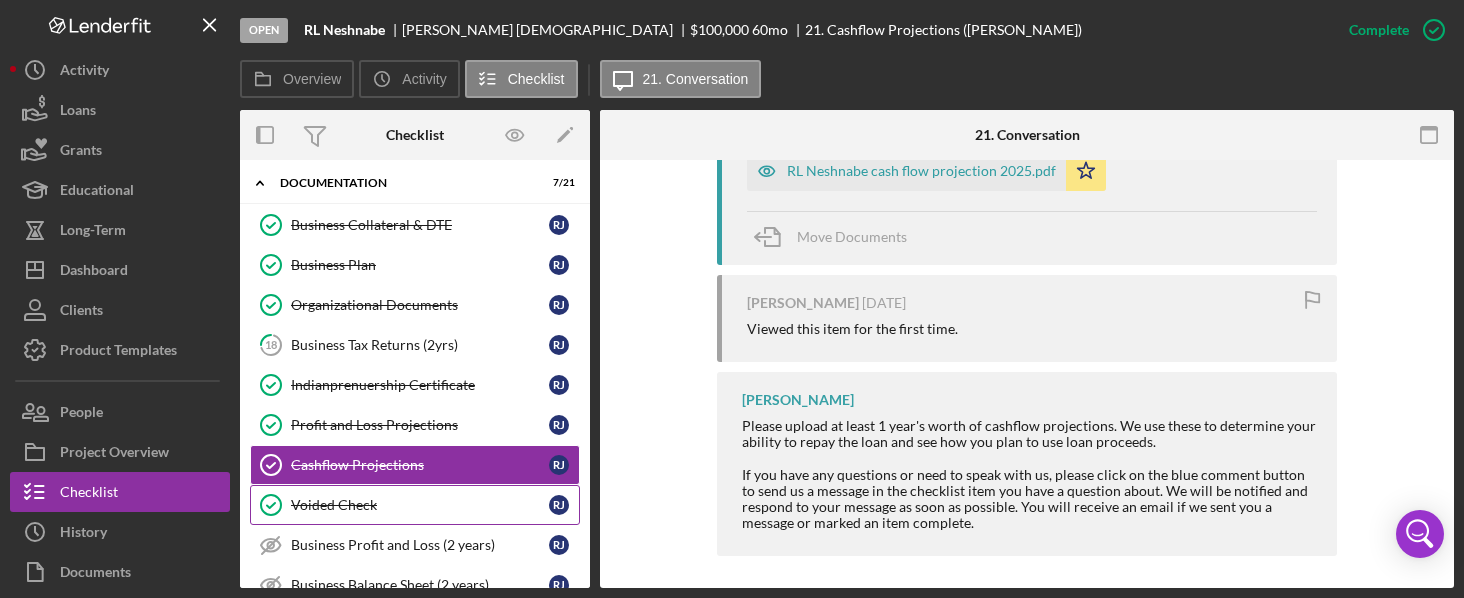
click at [341, 497] on div "Voided Check" at bounding box center [420, 505] width 258 height 16
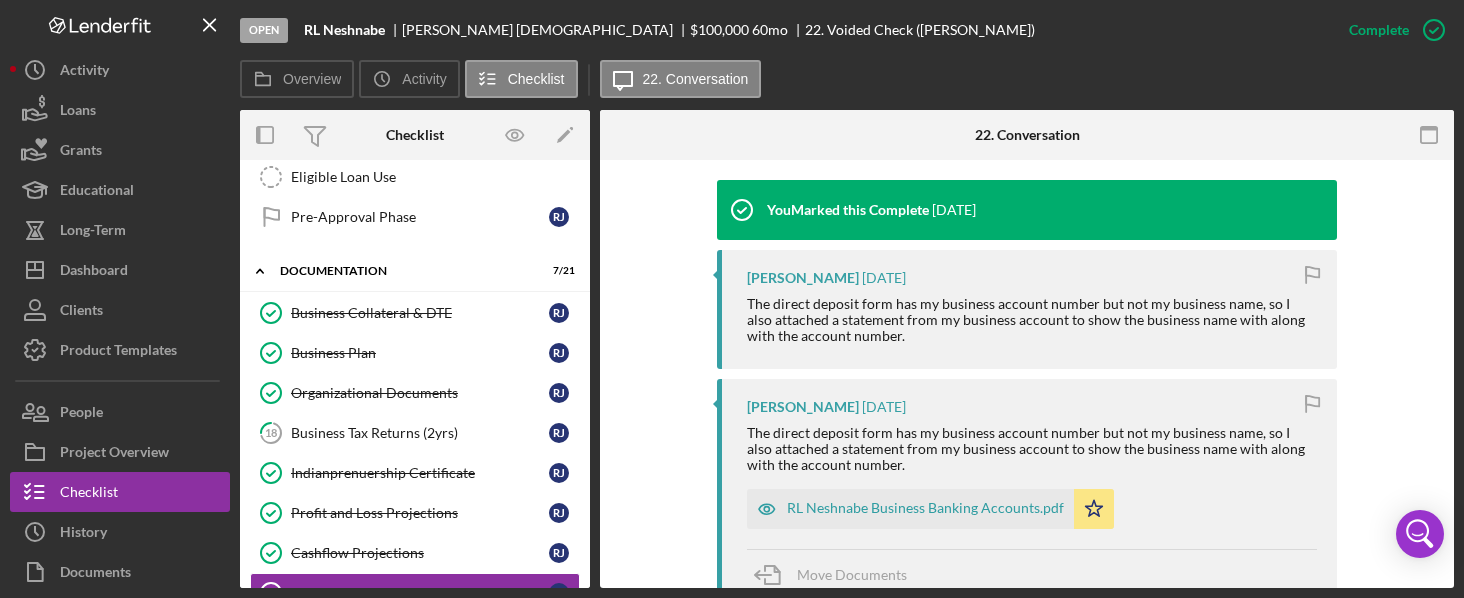
scroll to position [729, 0]
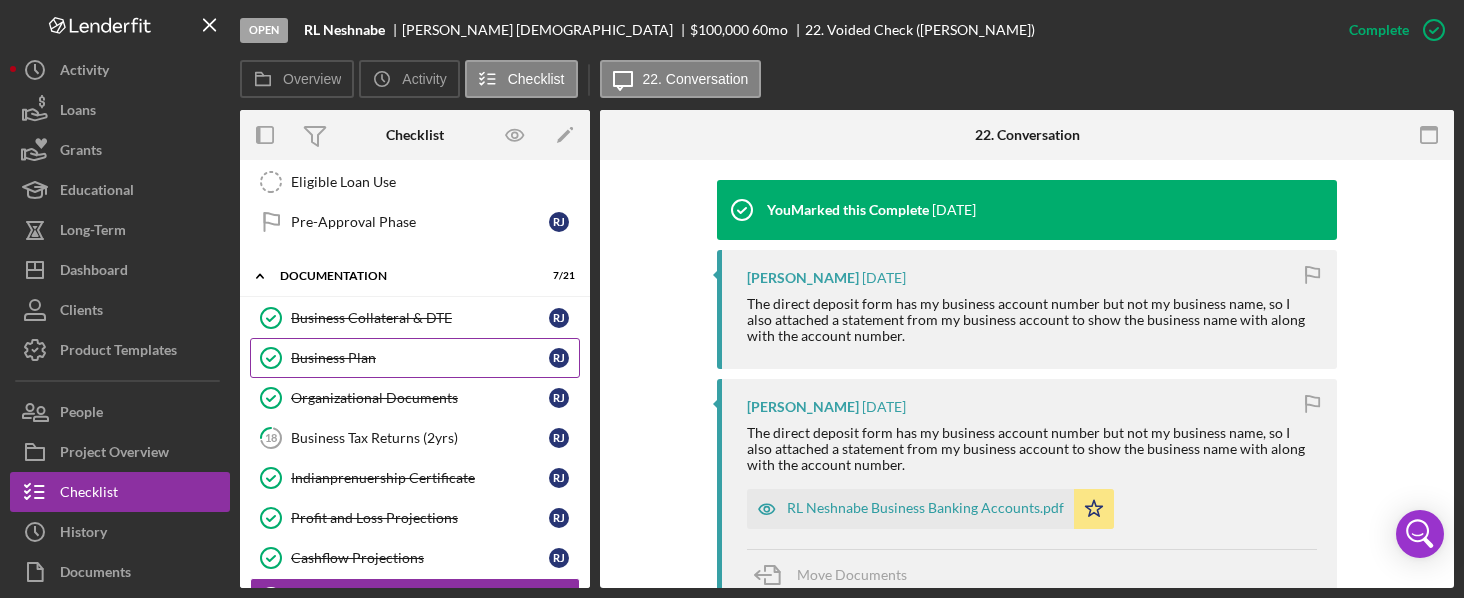
click at [336, 341] on link "Business Plan Business Plan [PERSON_NAME]" at bounding box center [415, 358] width 330 height 40
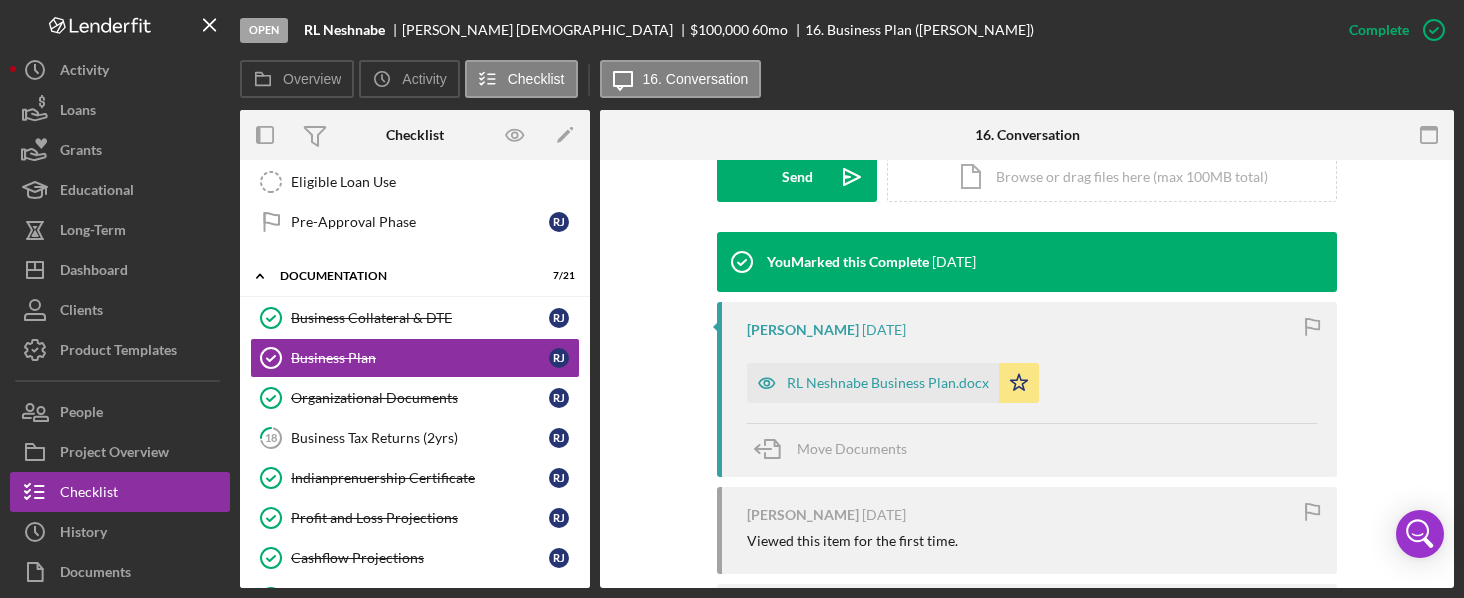
scroll to position [605, 0]
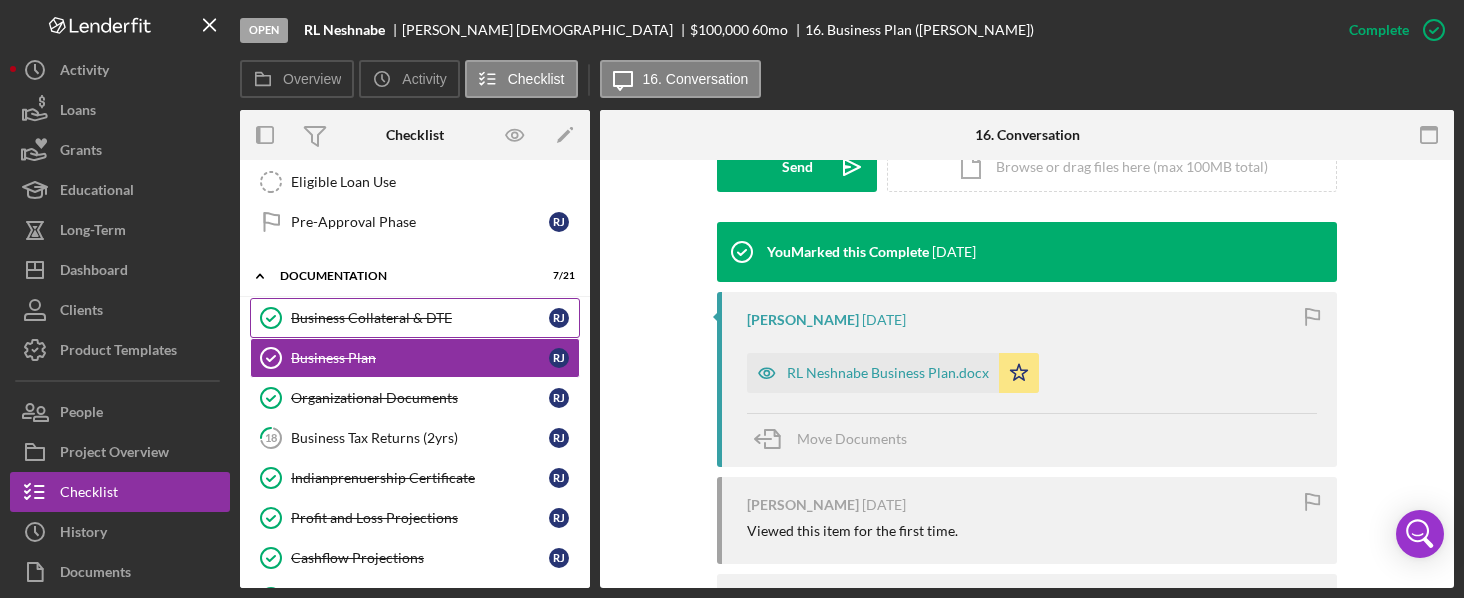
click at [348, 318] on div "Business Collateral & DTE" at bounding box center [420, 318] width 258 height 16
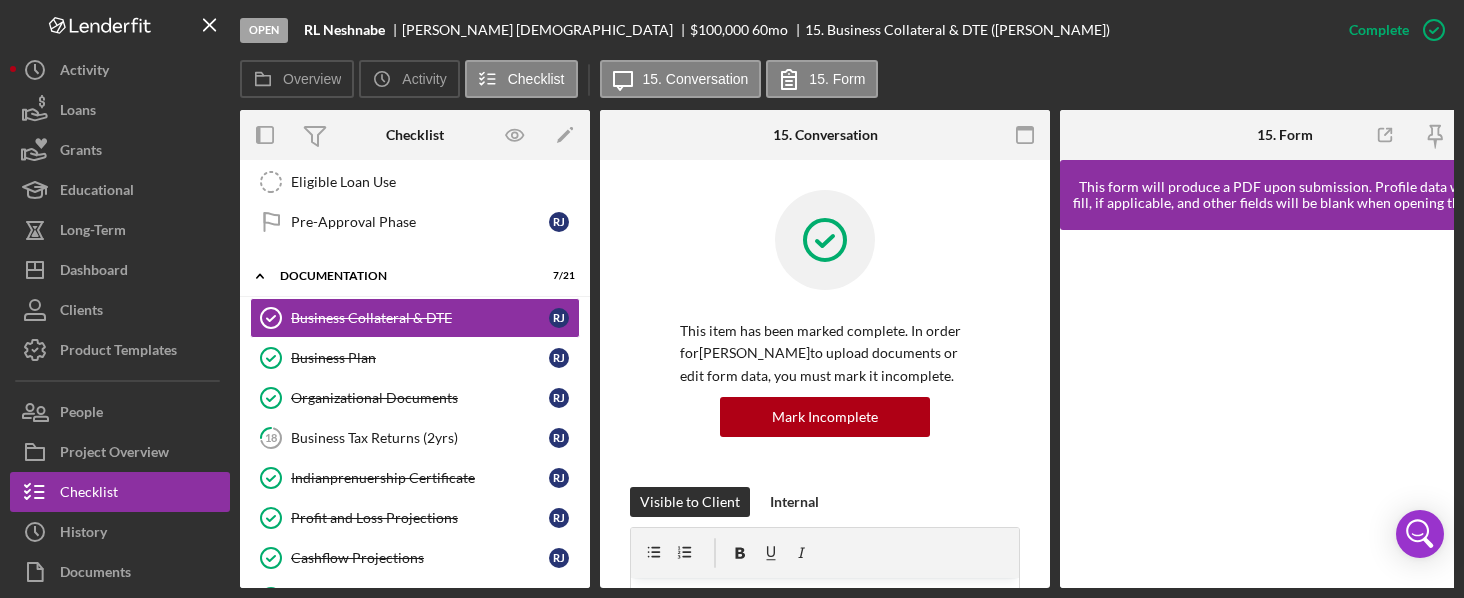
drag, startPoint x: 1042, startPoint y: 224, endPoint x: 1041, endPoint y: 274, distance: 50.0
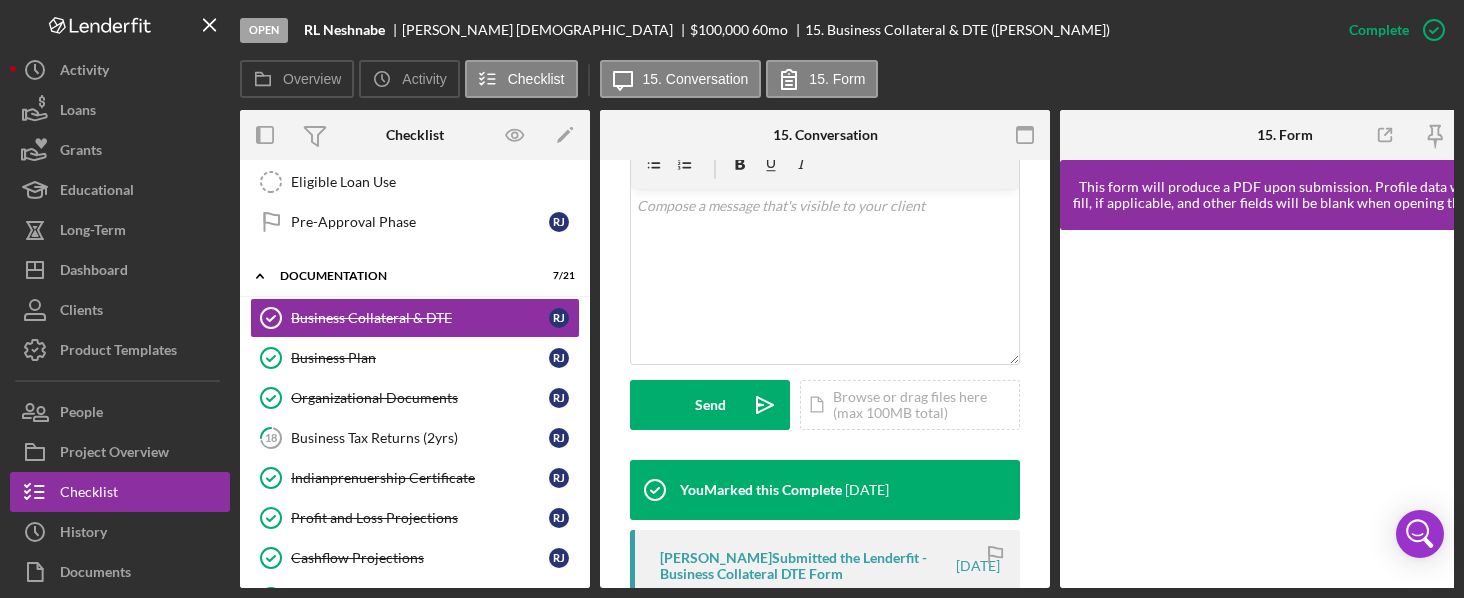
scroll to position [368, 0]
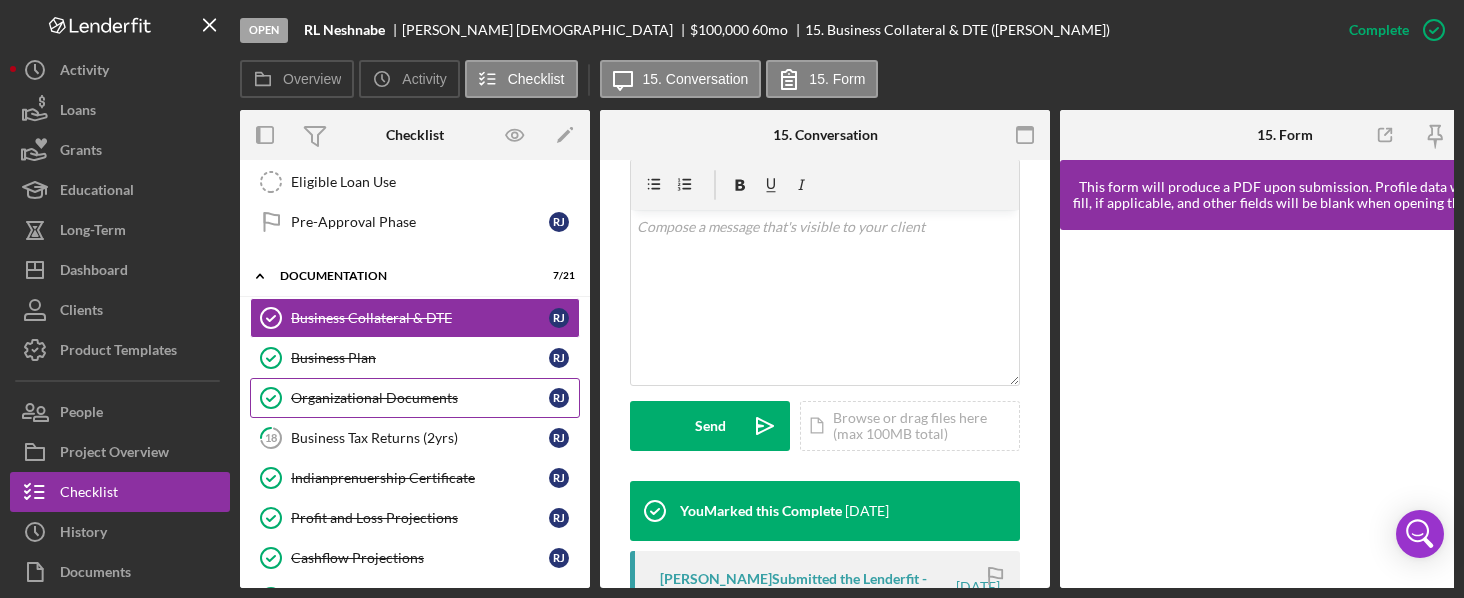
click at [352, 378] on link "Organizational Documents Organizational Documents [PERSON_NAME]" at bounding box center [415, 398] width 330 height 40
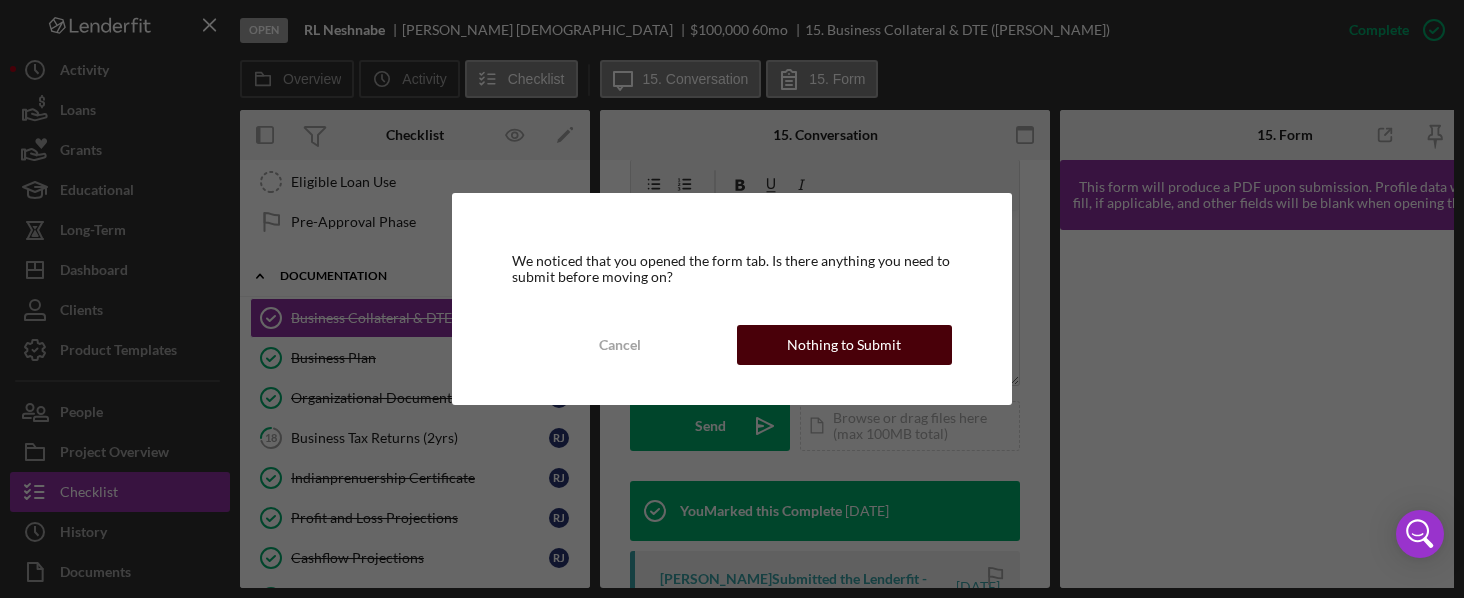
click at [853, 347] on div "Nothing to Submit" at bounding box center [844, 345] width 114 height 40
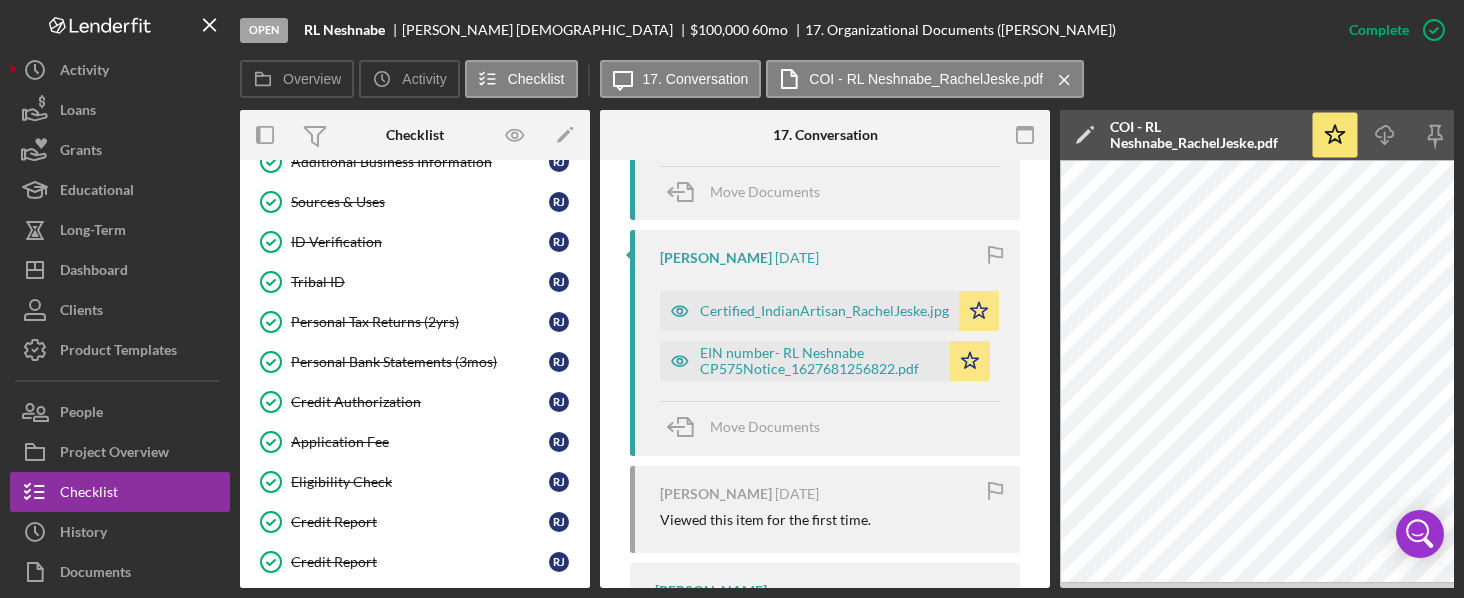
scroll to position [264, 0]
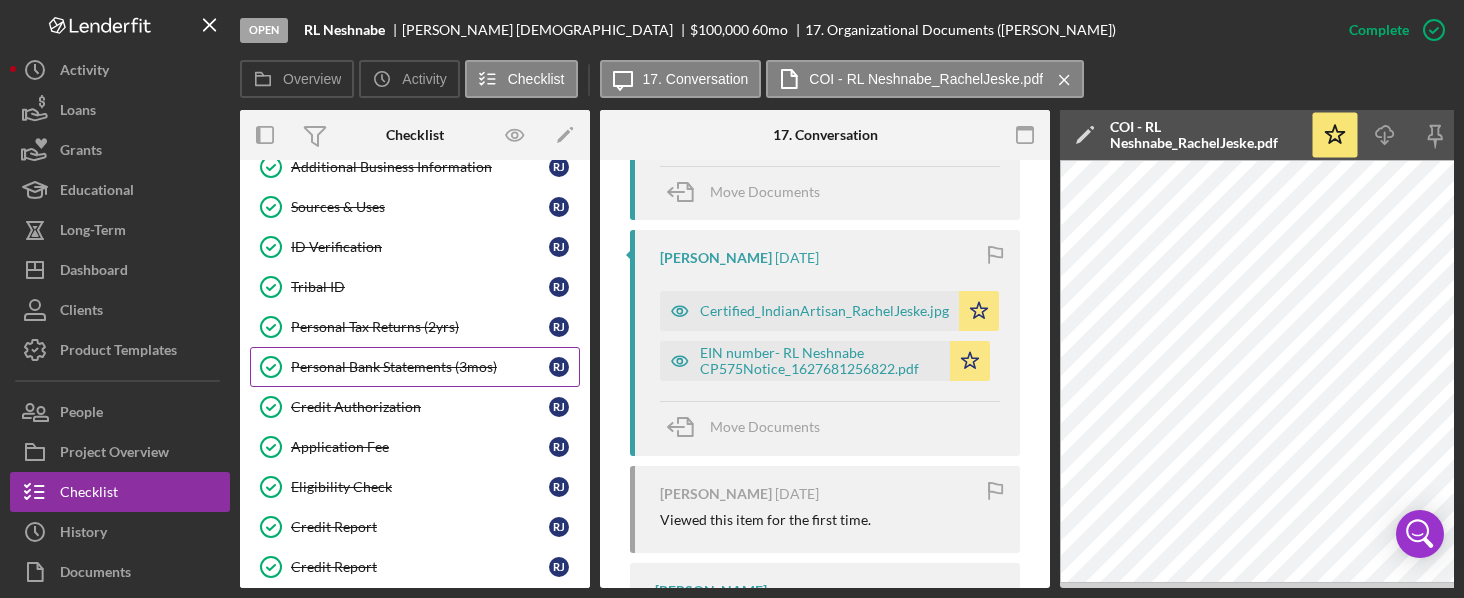
click at [388, 352] on link "Personal Bank Statements (3mos) Personal Bank Statements (3mos) [PERSON_NAME]" at bounding box center [415, 367] width 330 height 40
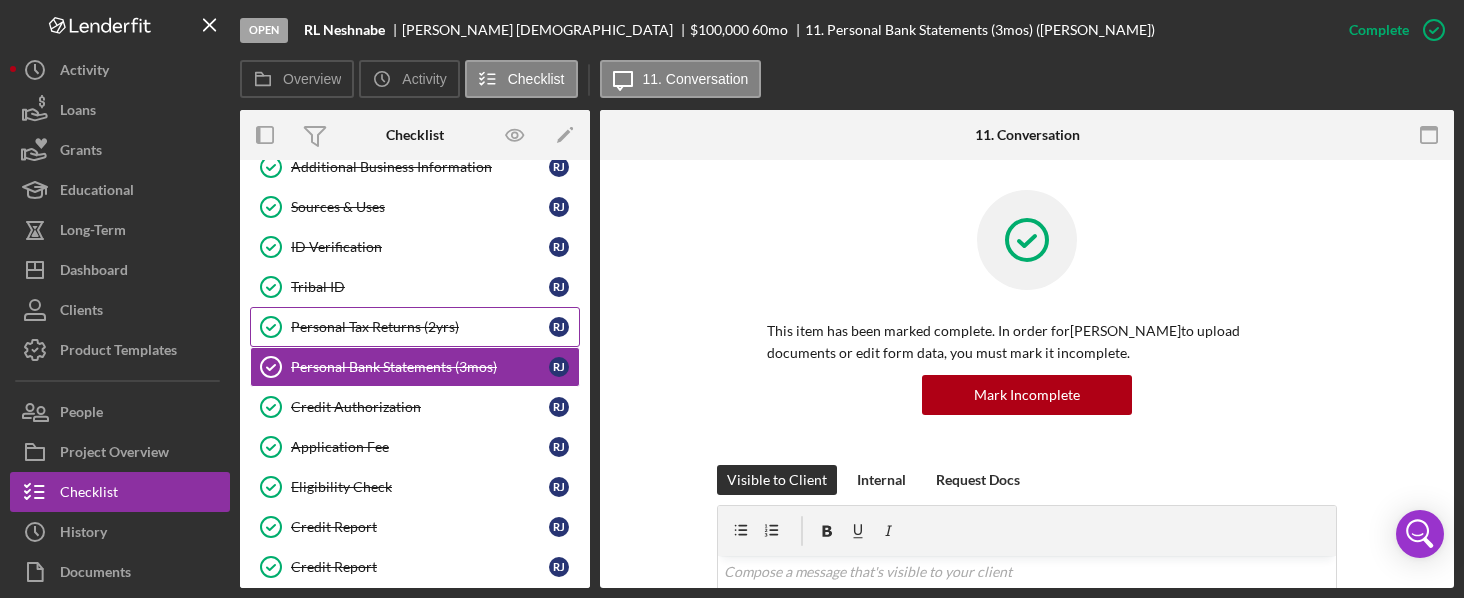
click at [385, 314] on link "Personal Tax Returns (2yrs) Personal Tax Returns (2yrs) [PERSON_NAME]" at bounding box center [415, 327] width 330 height 40
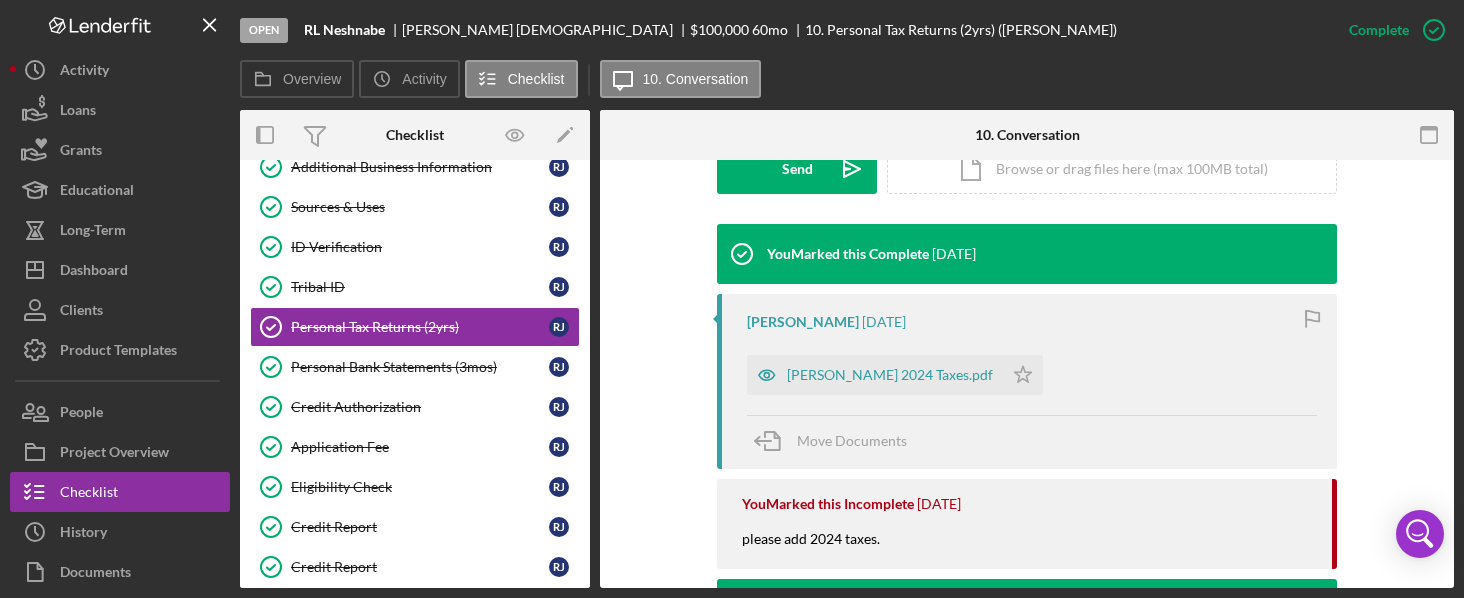
scroll to position [613, 0]
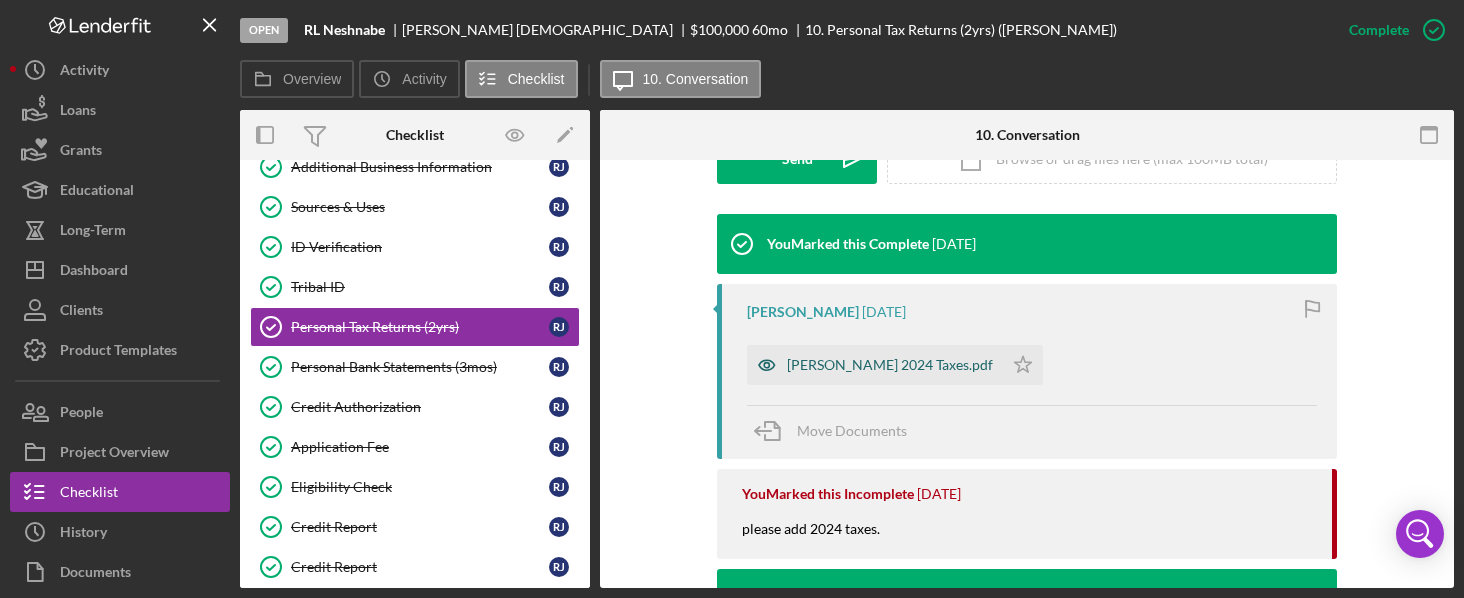
click at [894, 375] on div "[PERSON_NAME] 2024 Taxes.pdf" at bounding box center [875, 365] width 256 height 40
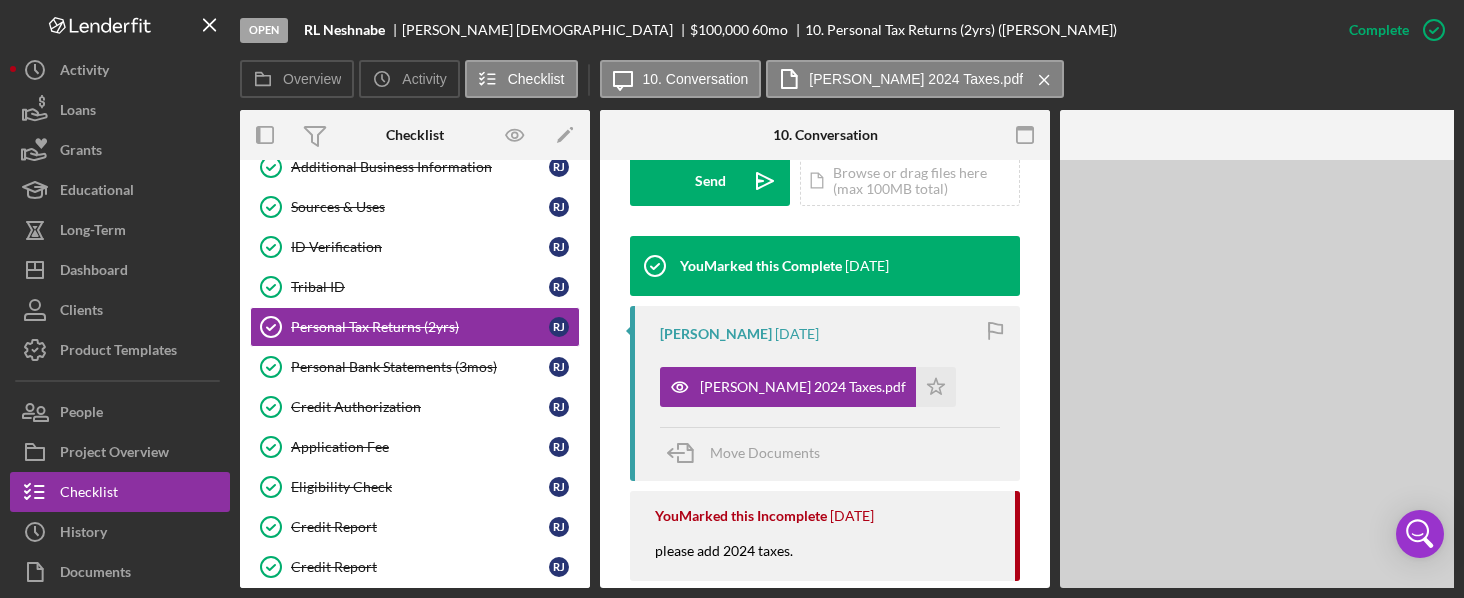
scroll to position [635, 0]
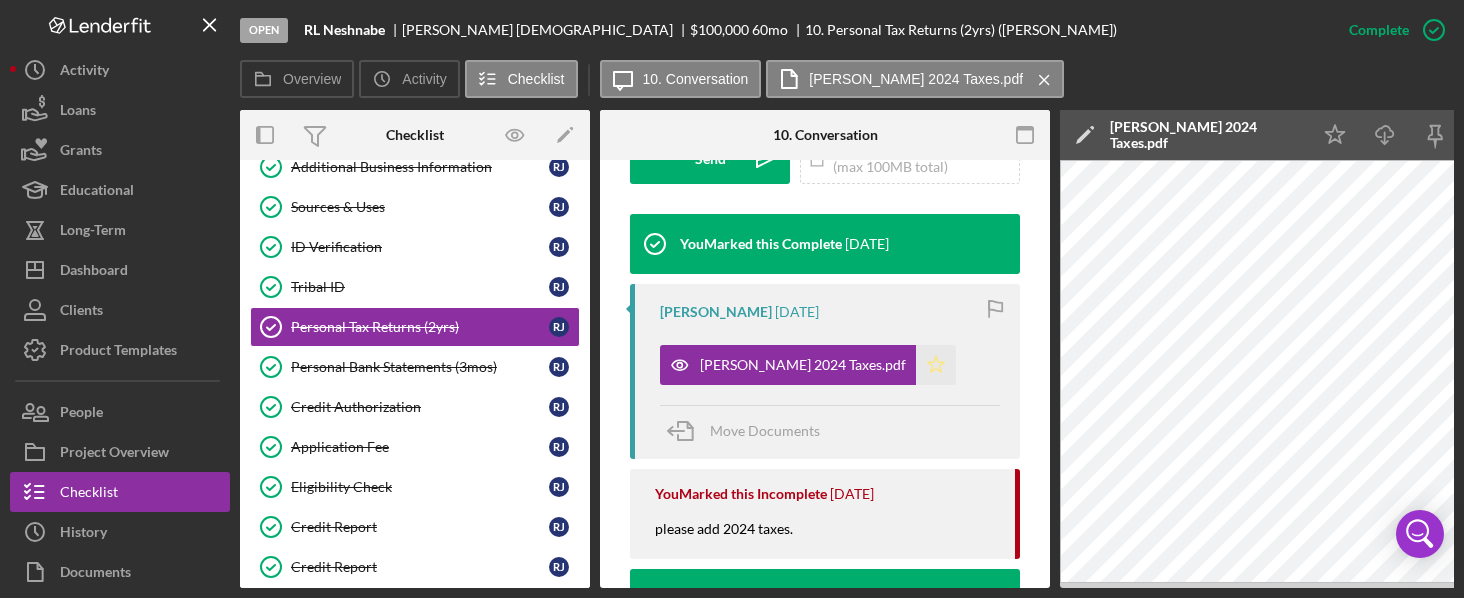
click at [916, 365] on icon "Icon/Star" at bounding box center [936, 365] width 40 height 40
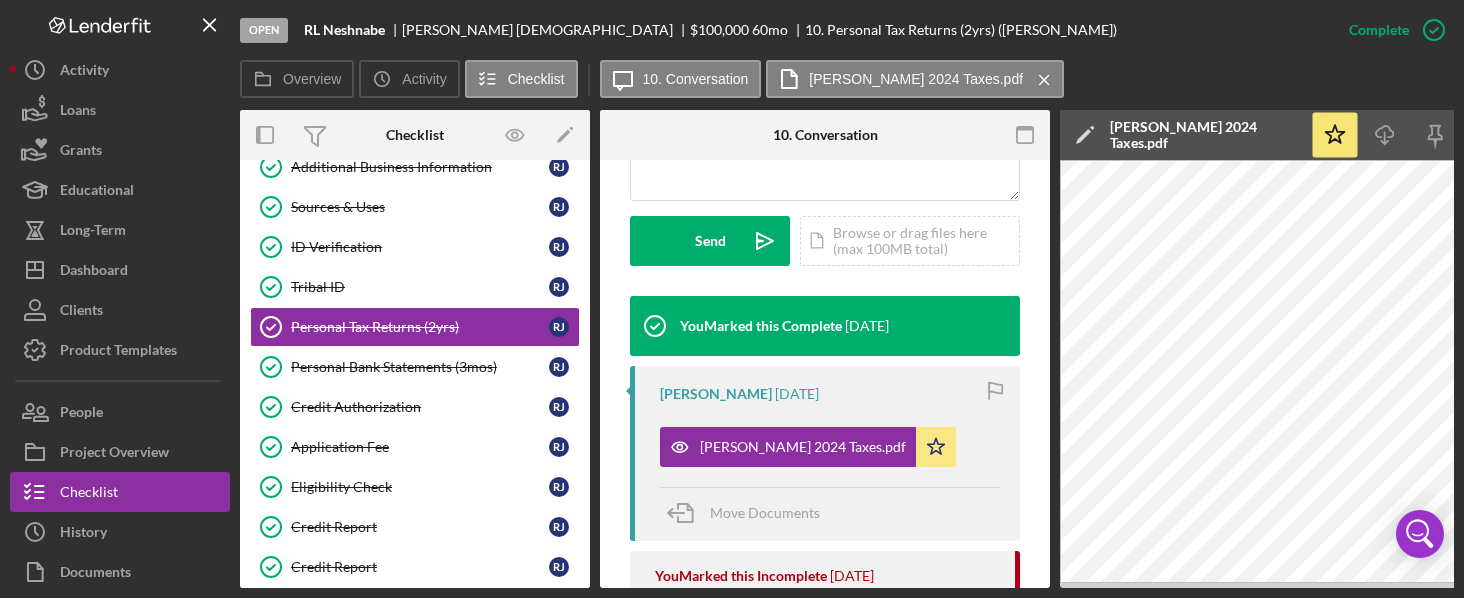
scroll to position [535, 0]
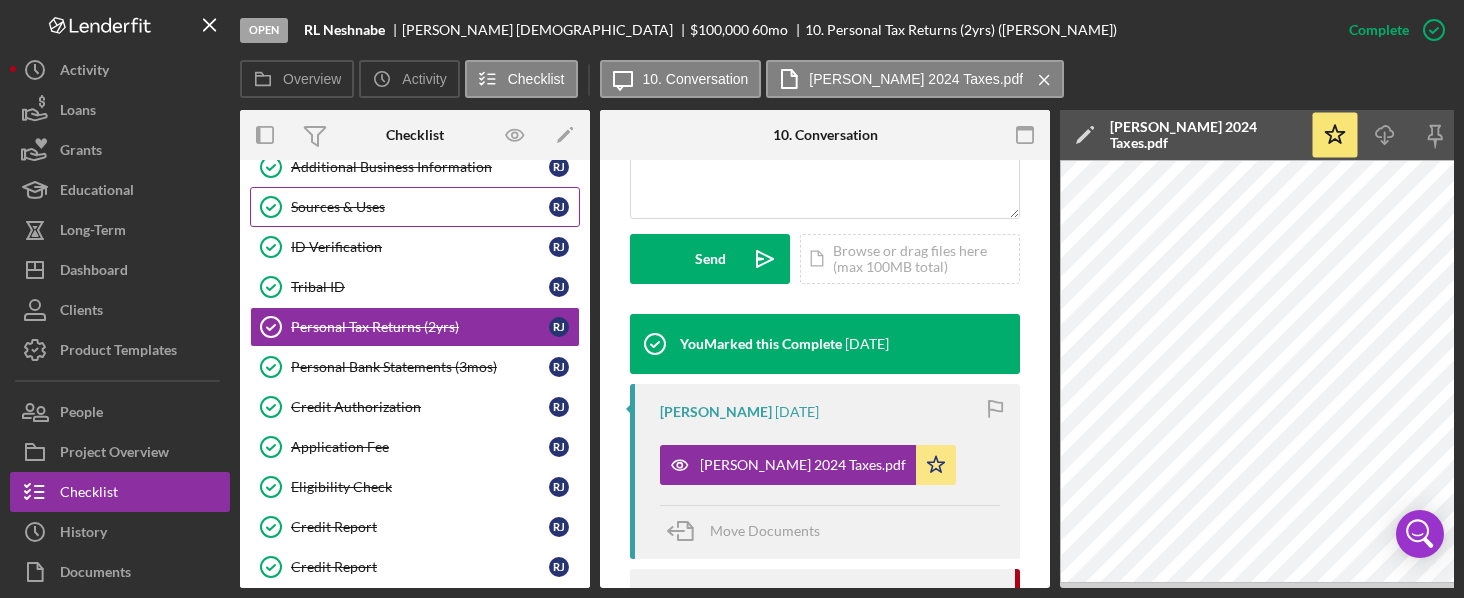
click at [385, 199] on div "Sources & Uses" at bounding box center [420, 207] width 258 height 16
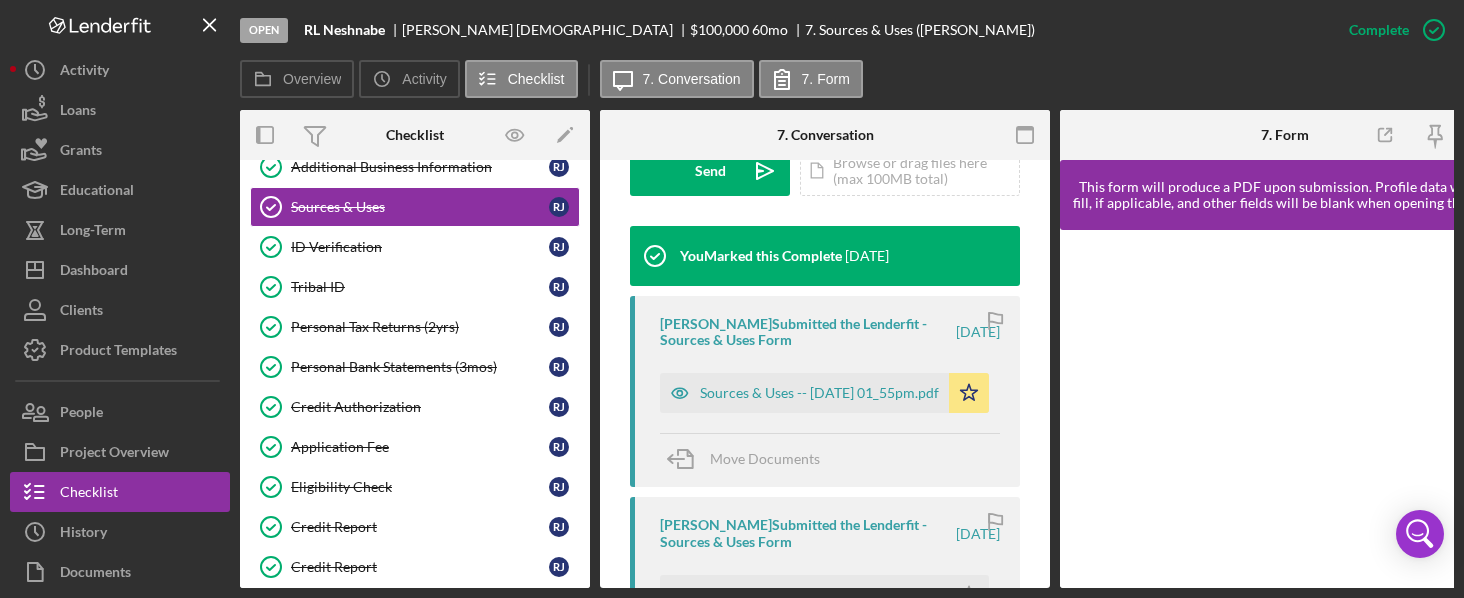
scroll to position [648, 0]
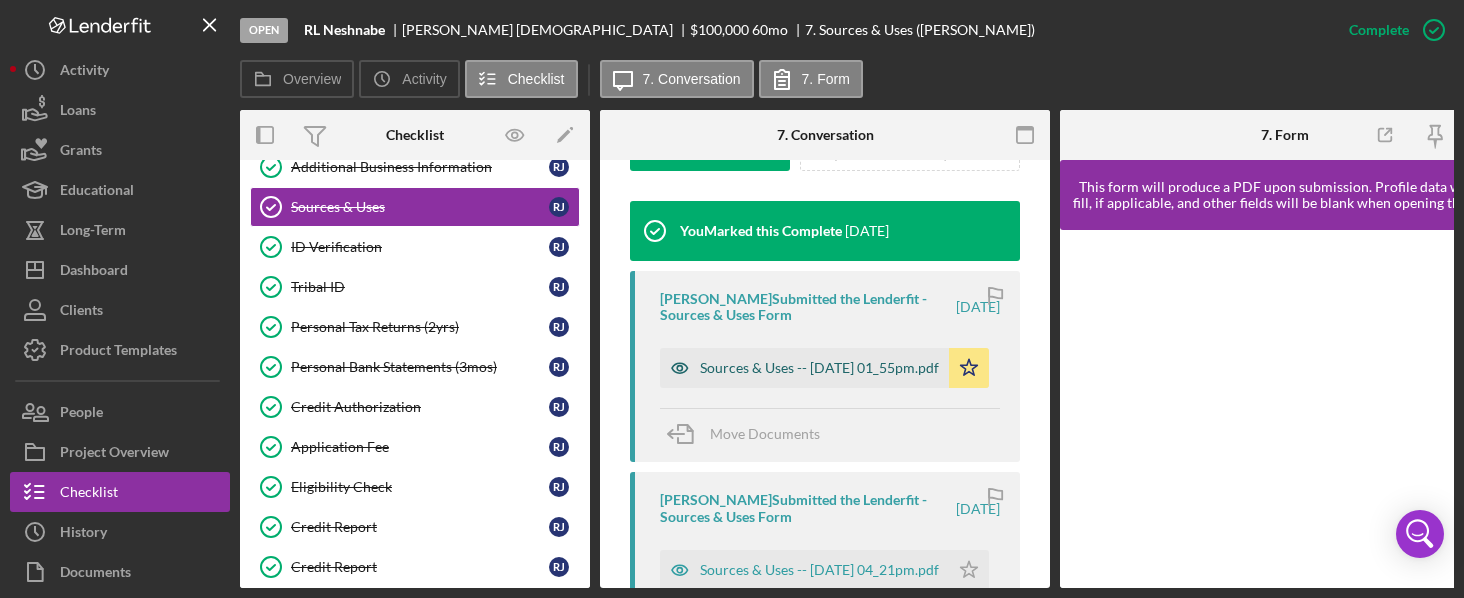
click at [768, 363] on div "Sources & Uses -- [DATE] 01_55pm.pdf" at bounding box center [819, 368] width 239 height 16
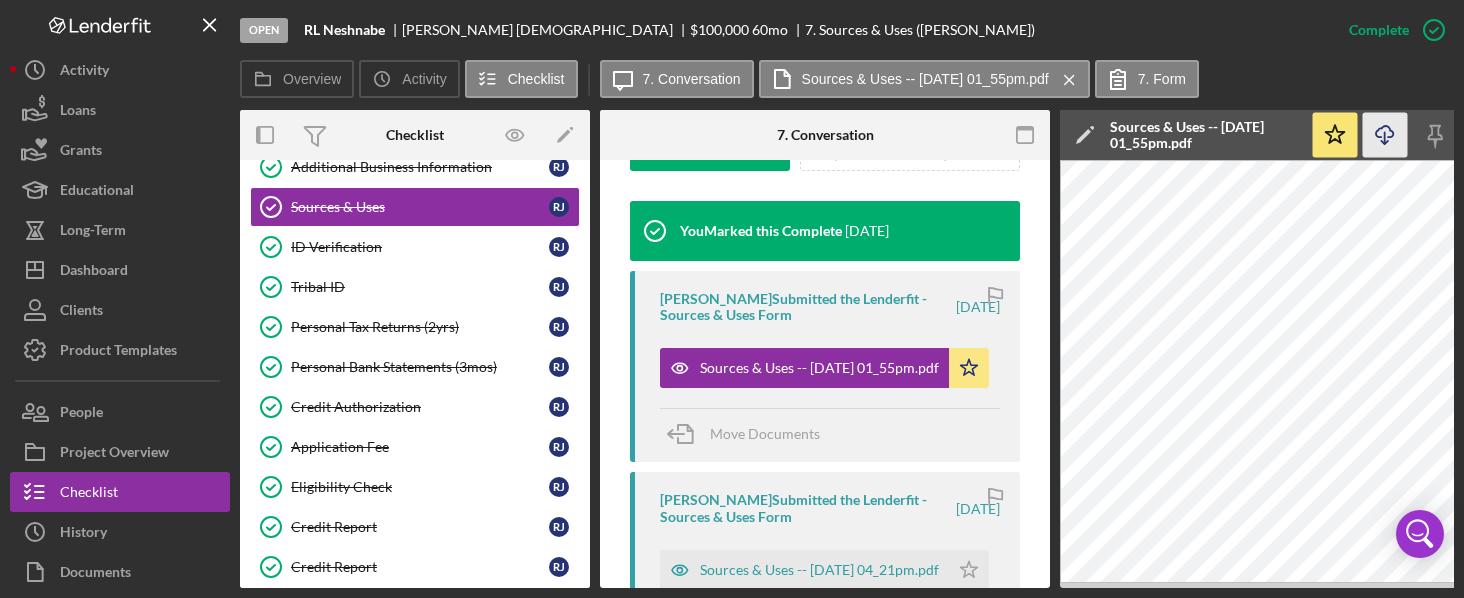
click at [1378, 118] on icon "Icon/Download" at bounding box center [1385, 135] width 45 height 45
